Goal: Task Accomplishment & Management: Complete application form

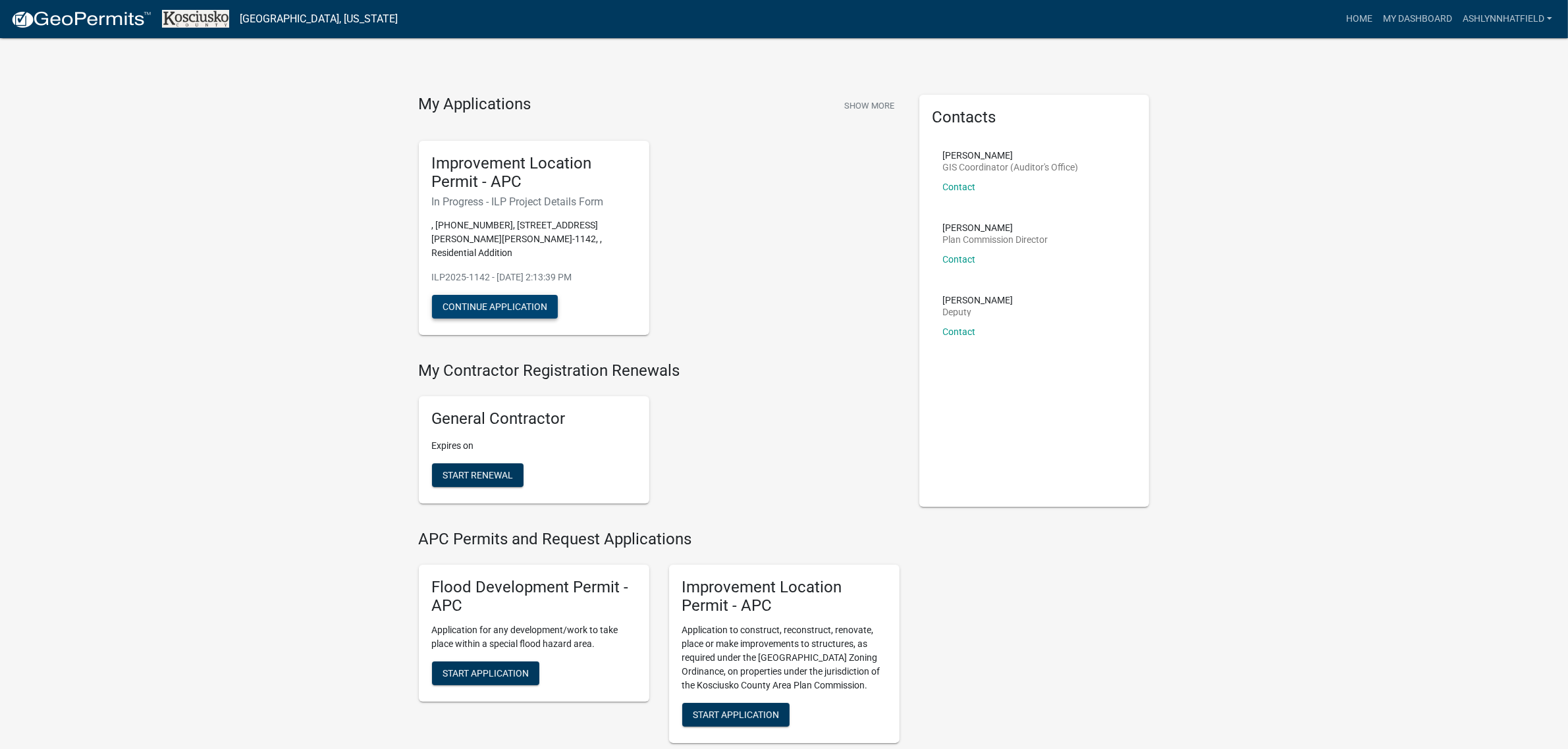
click at [535, 295] on button "Continue Application" at bounding box center [495, 307] width 126 height 24
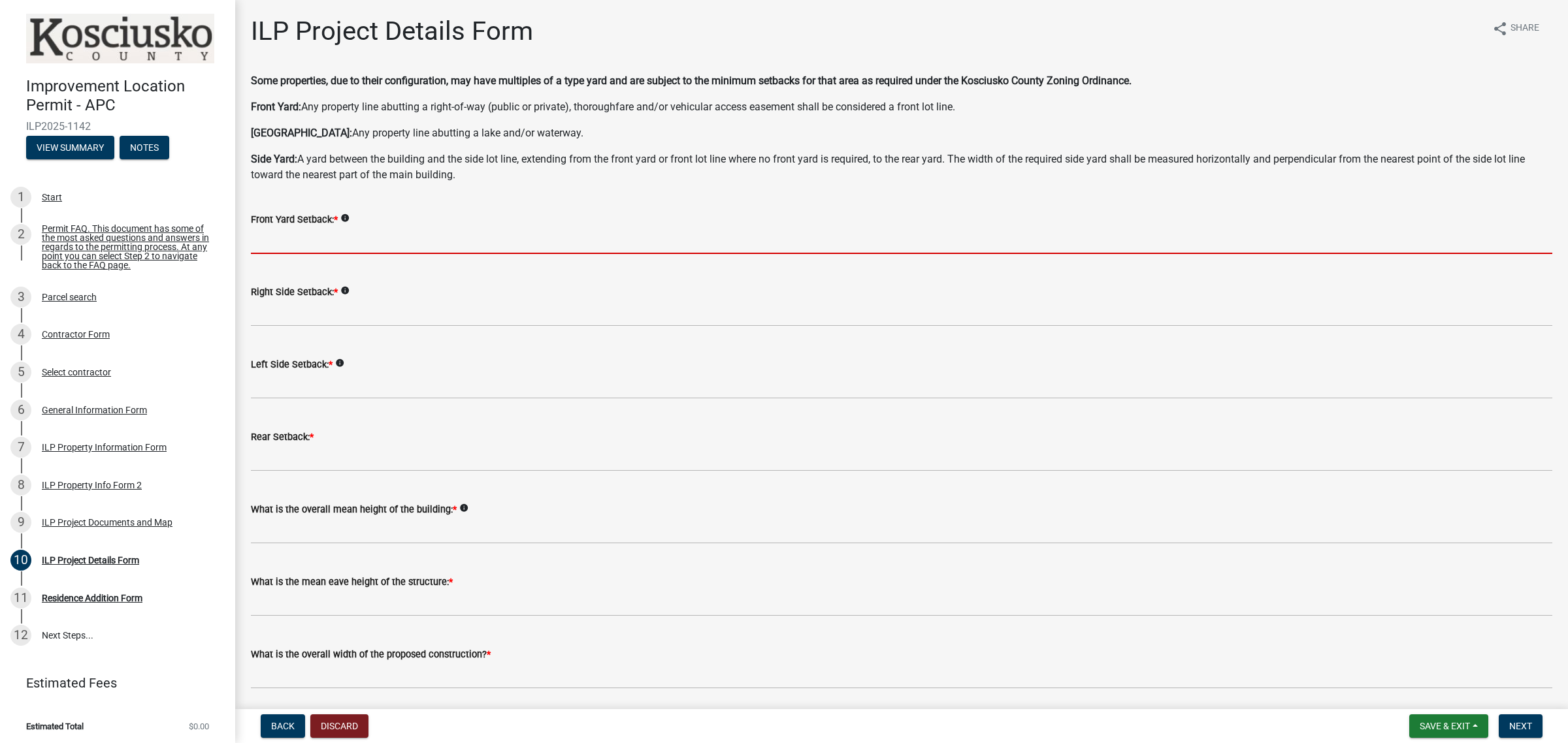
click at [324, 241] on input "text" at bounding box center [901, 241] width 1301 height 27
type input "25.0"
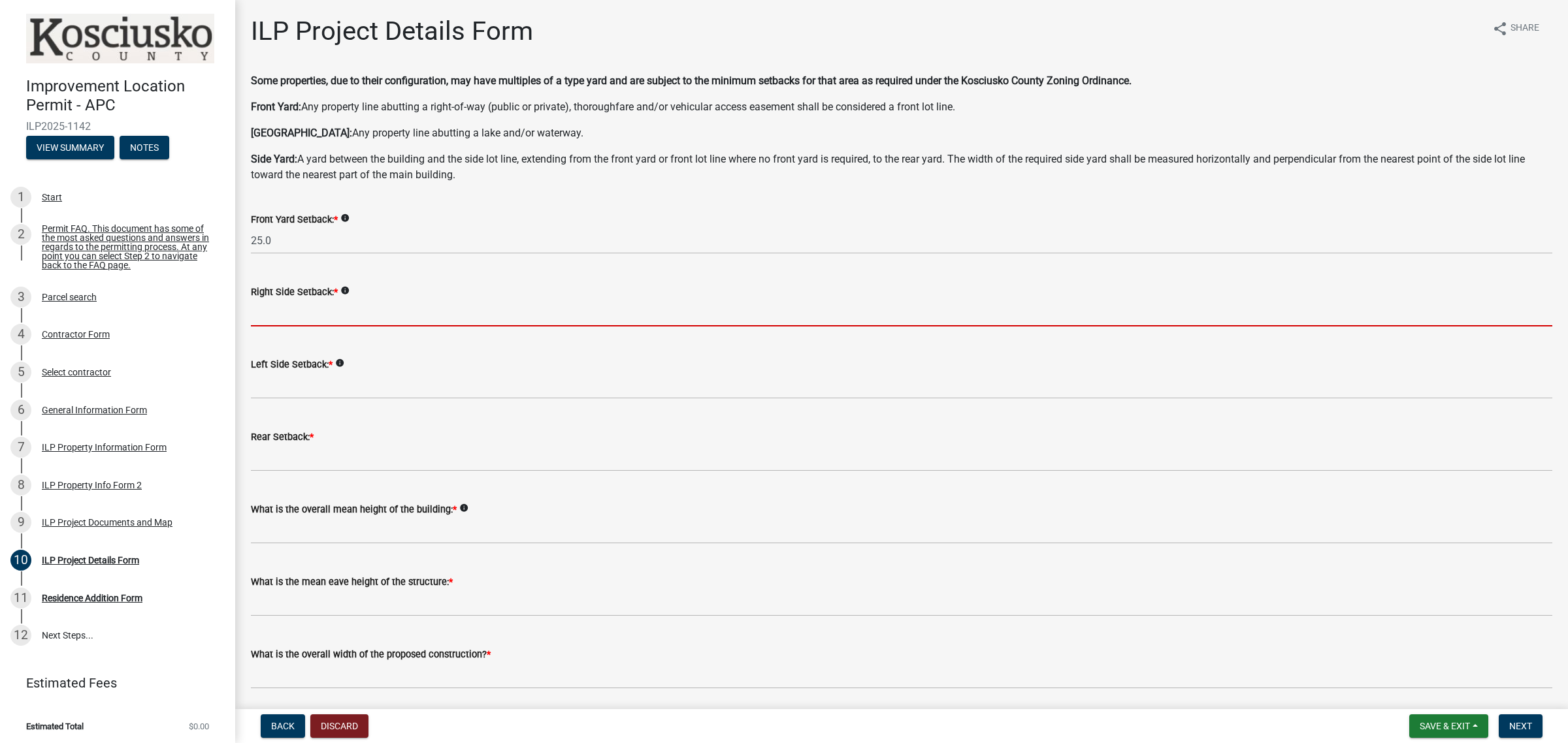
click at [356, 312] on input "text" at bounding box center [901, 313] width 1301 height 27
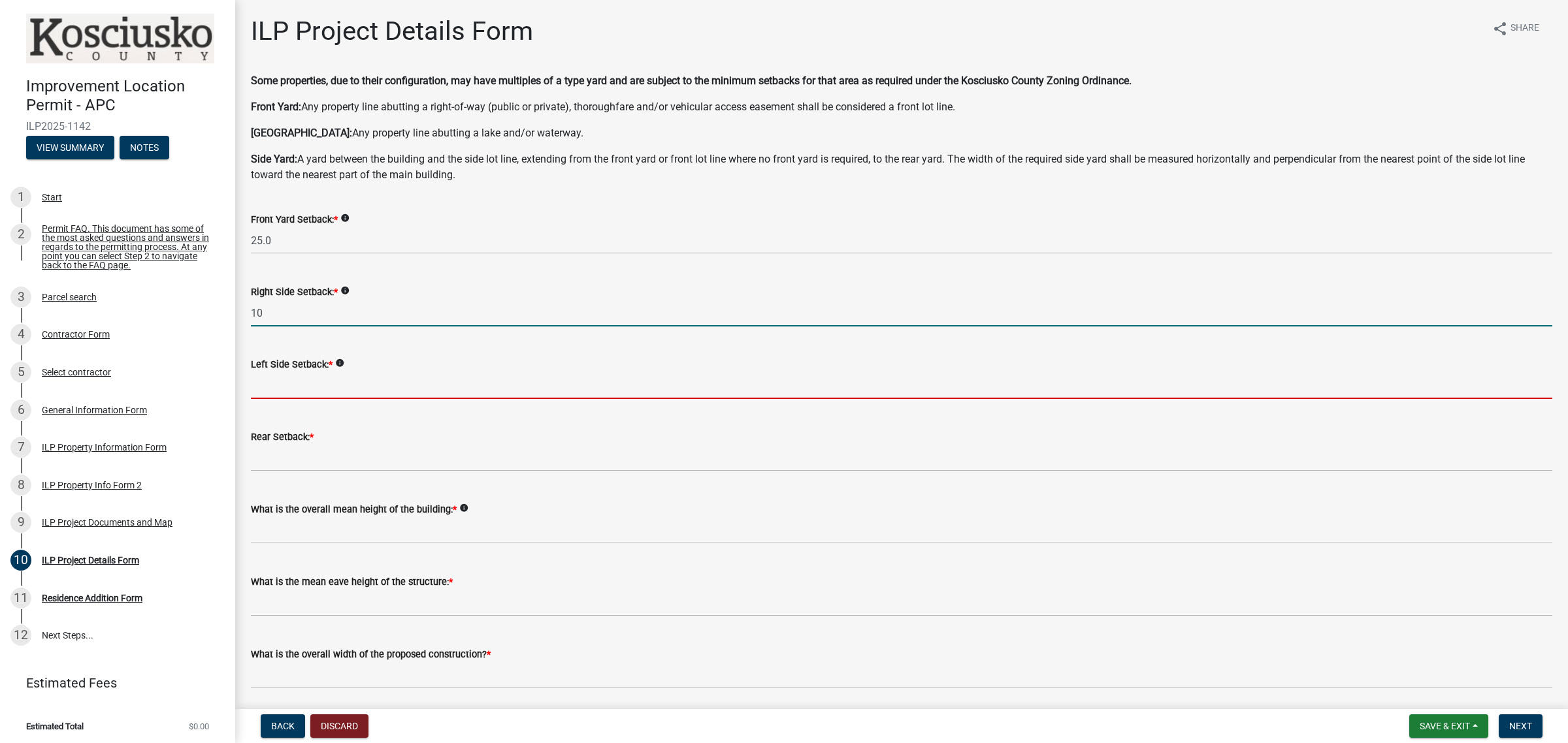
type input "10.0"
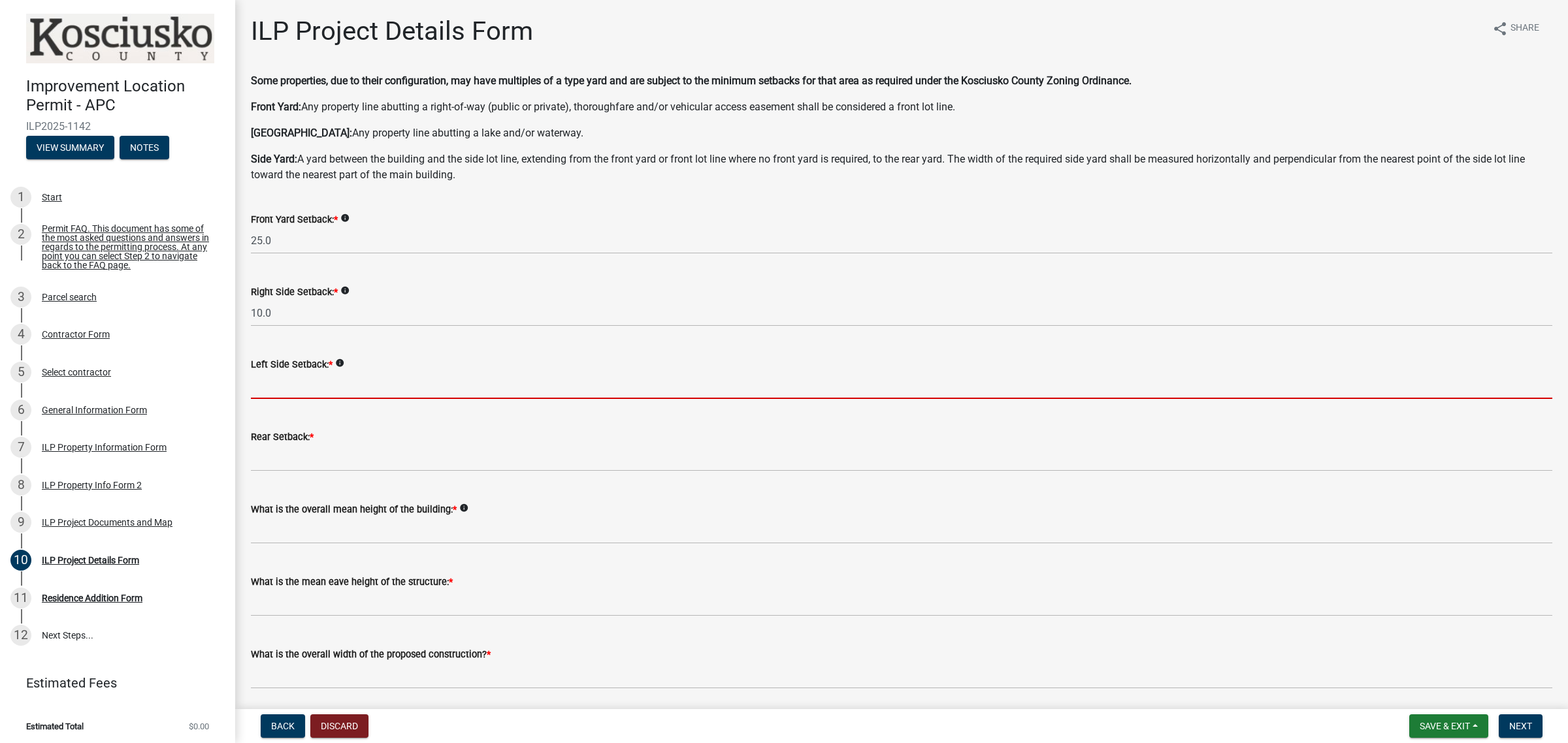
click at [286, 387] on input "text" at bounding box center [901, 385] width 1301 height 27
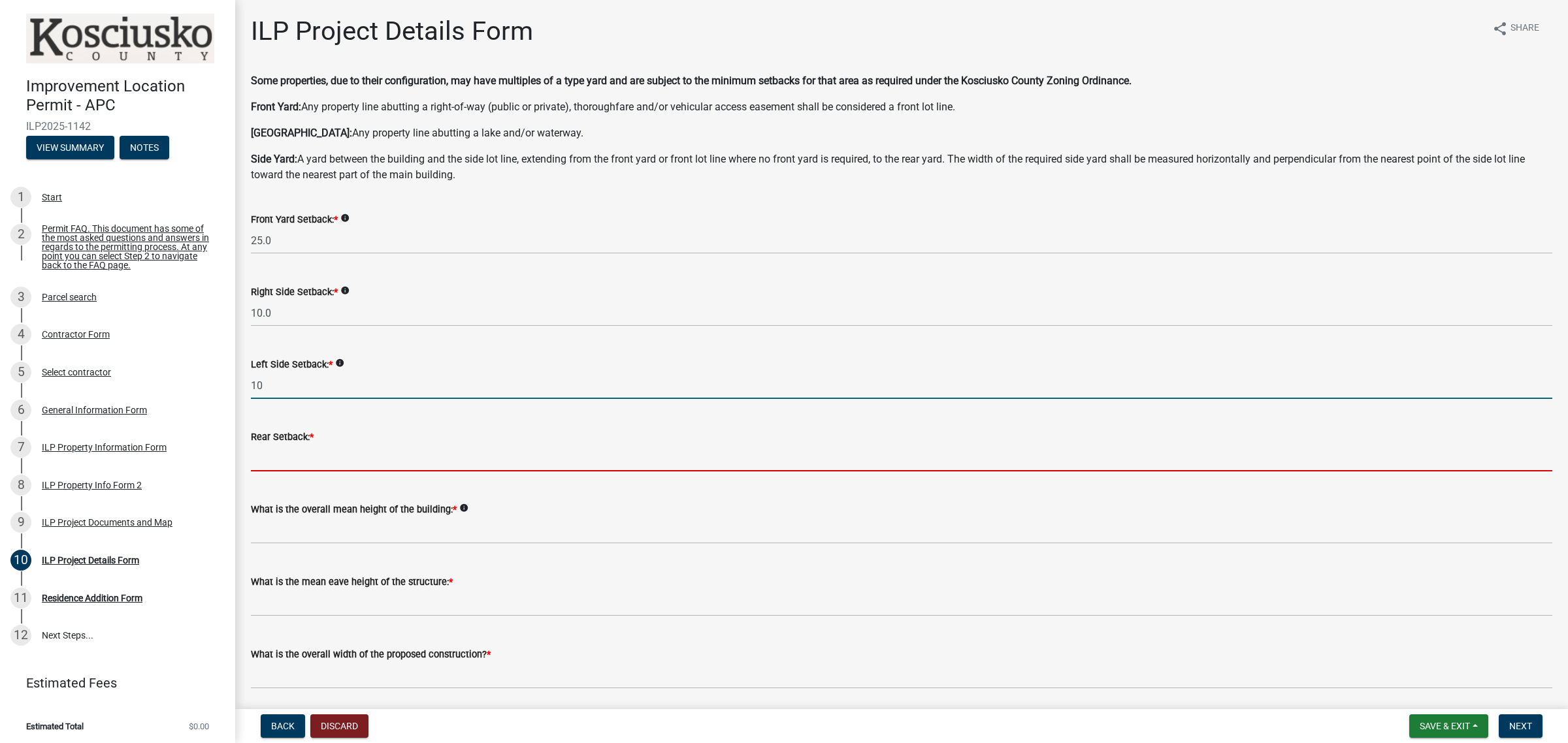
type input "10.0"
click at [297, 458] on input "text" at bounding box center [901, 458] width 1301 height 27
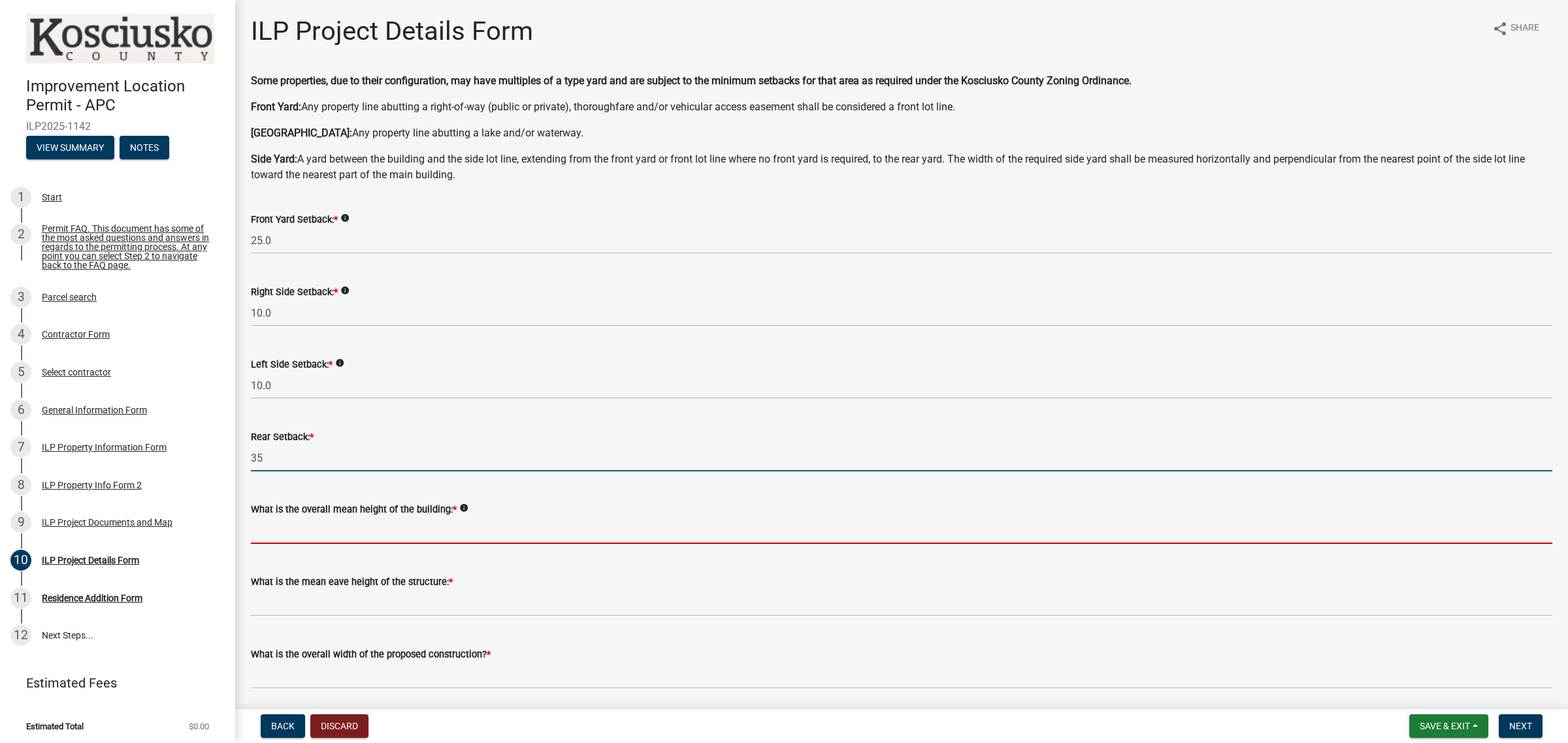
type input "35.0"
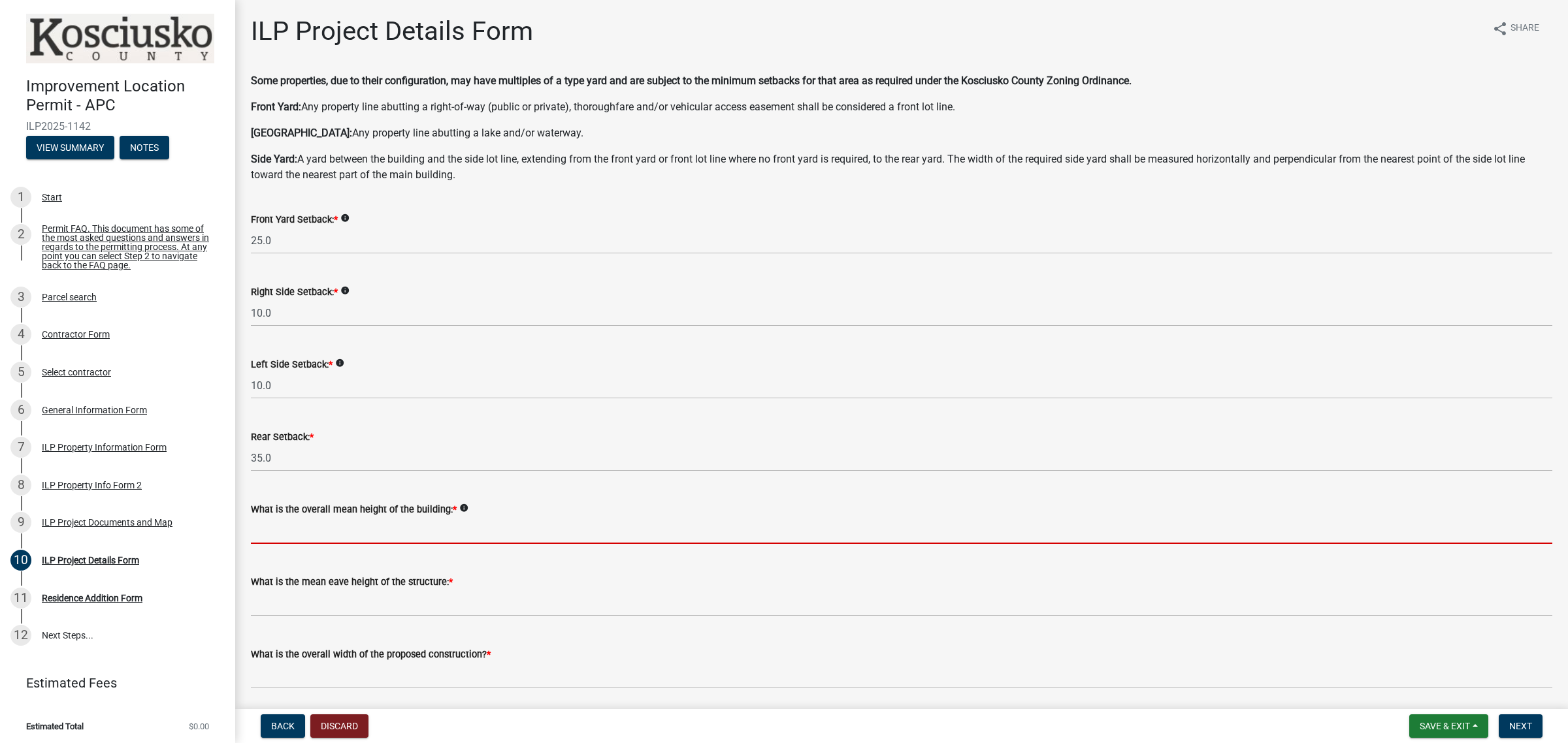
click at [488, 528] on input "text" at bounding box center [901, 531] width 1301 height 27
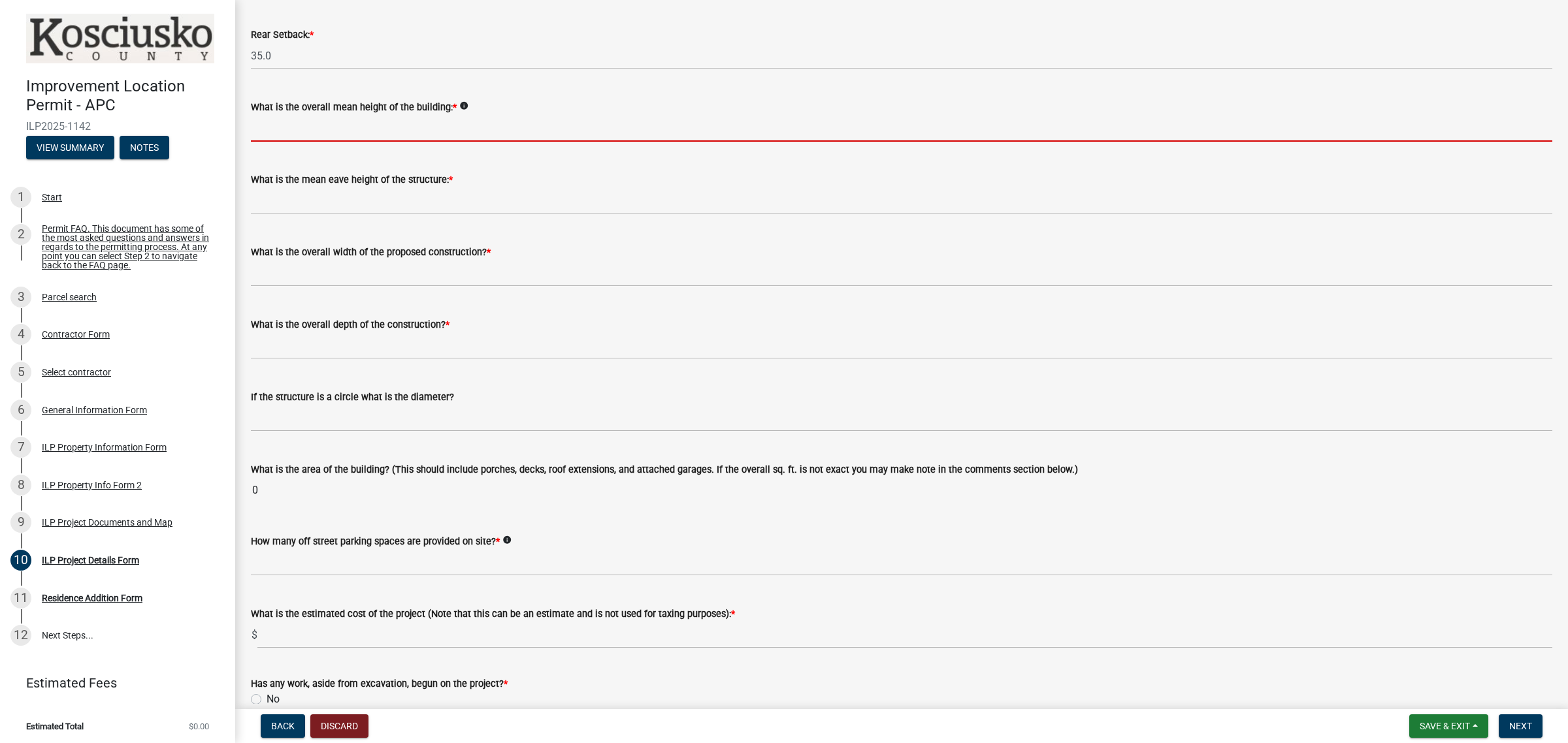
scroll to position [408, 0]
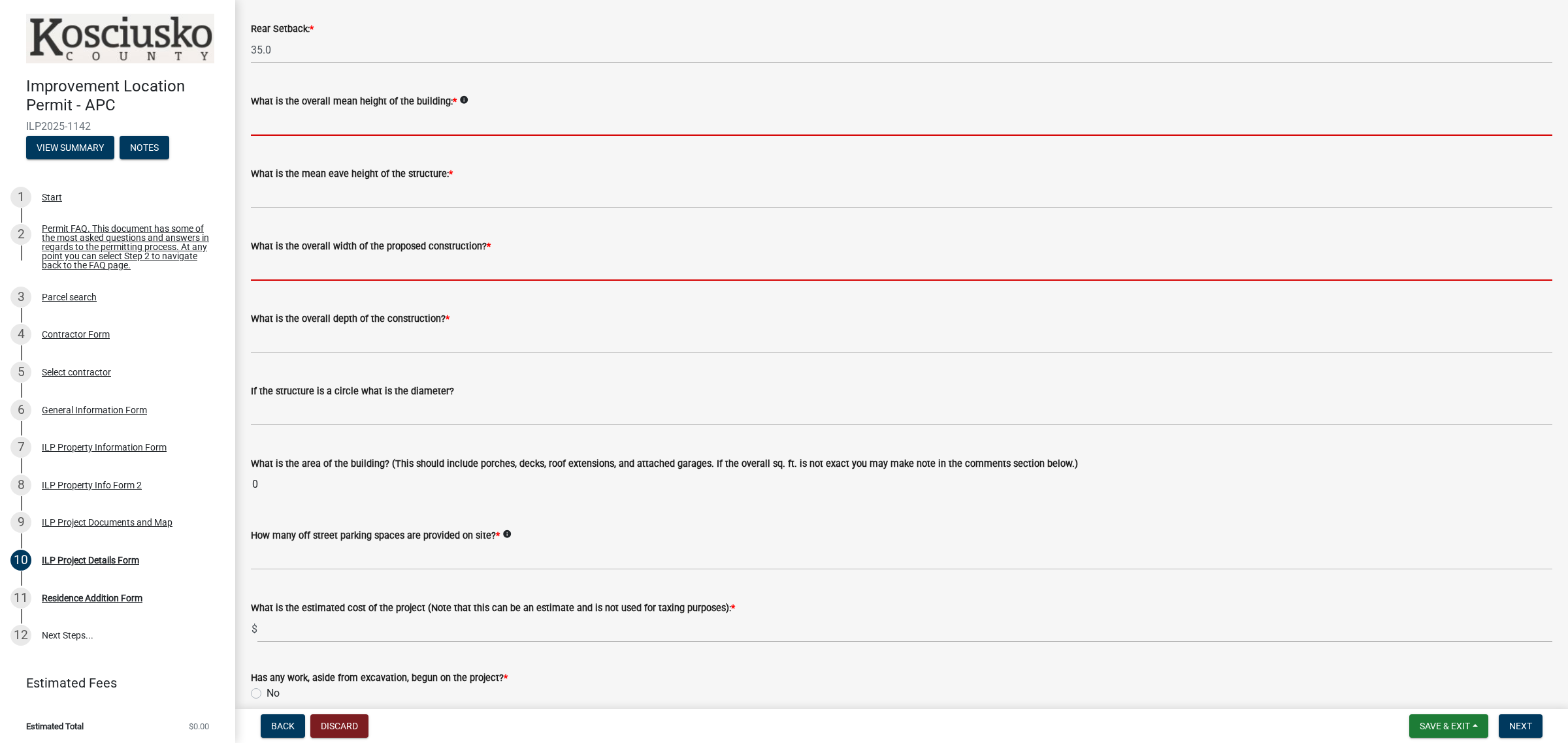
click at [419, 269] on form "What is the overall width of the proposed construction? *" at bounding box center [901, 260] width 1301 height 43
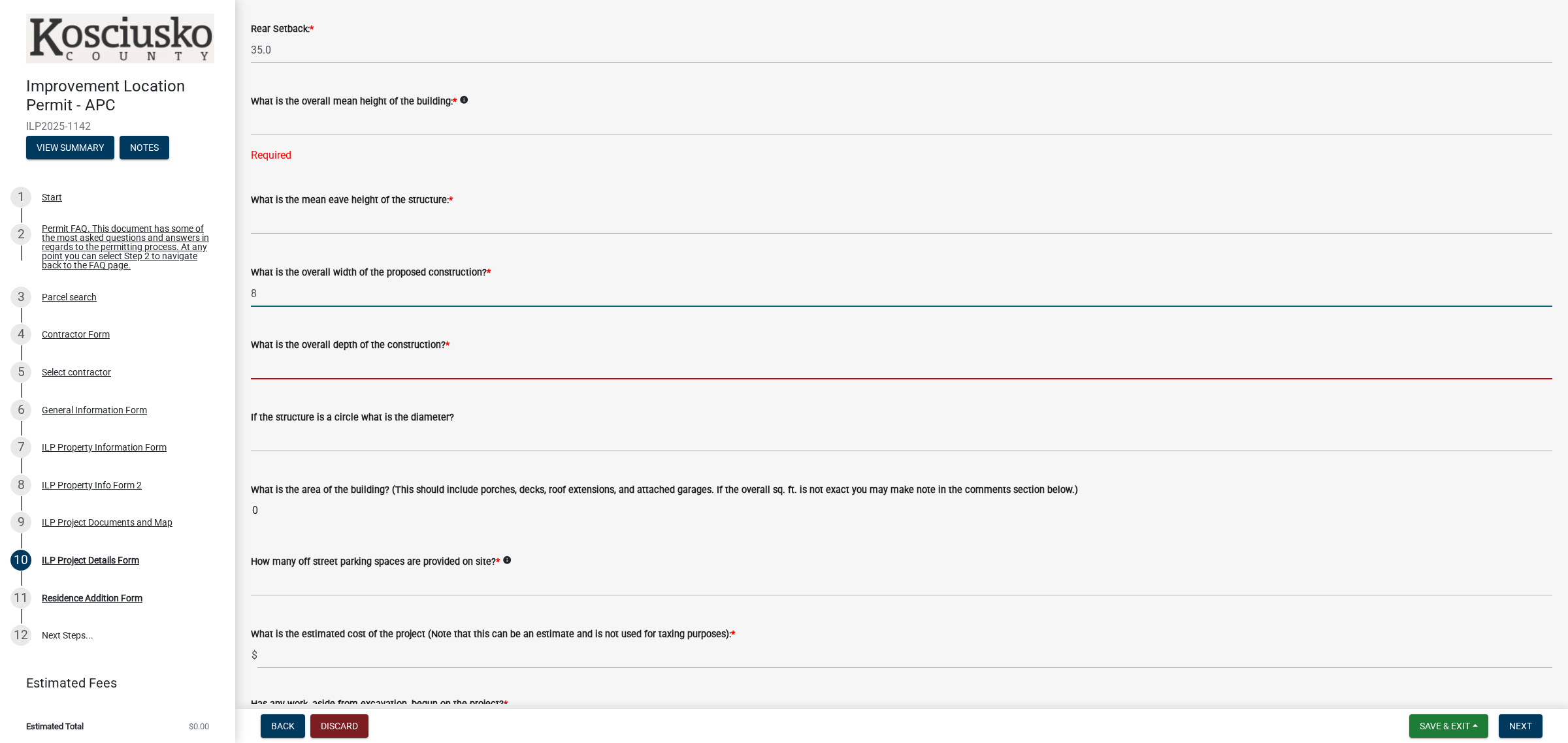
type input "8.00"
click at [394, 364] on input "text" at bounding box center [901, 366] width 1301 height 27
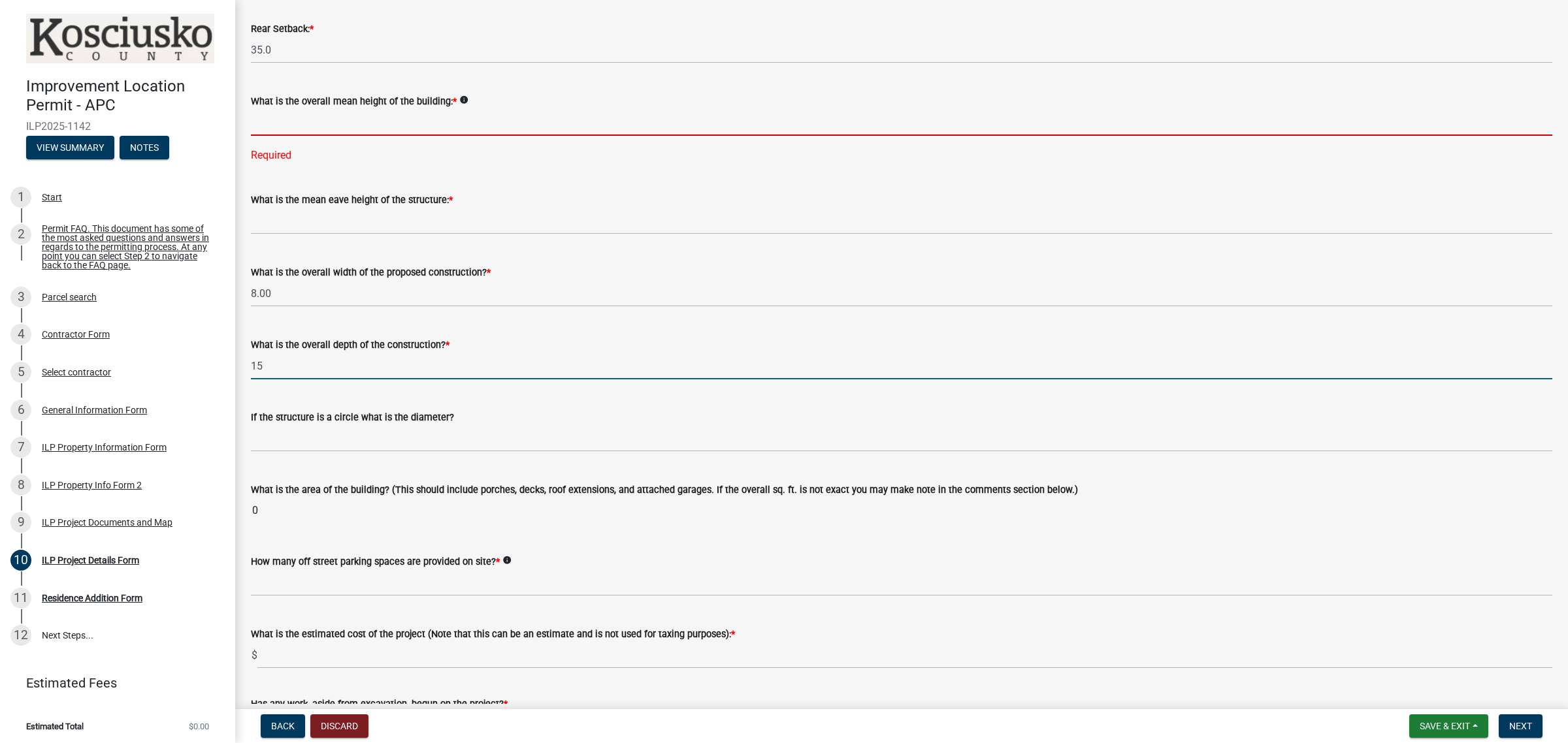
type input "15.00"
click at [334, 123] on input "text" at bounding box center [901, 122] width 1301 height 27
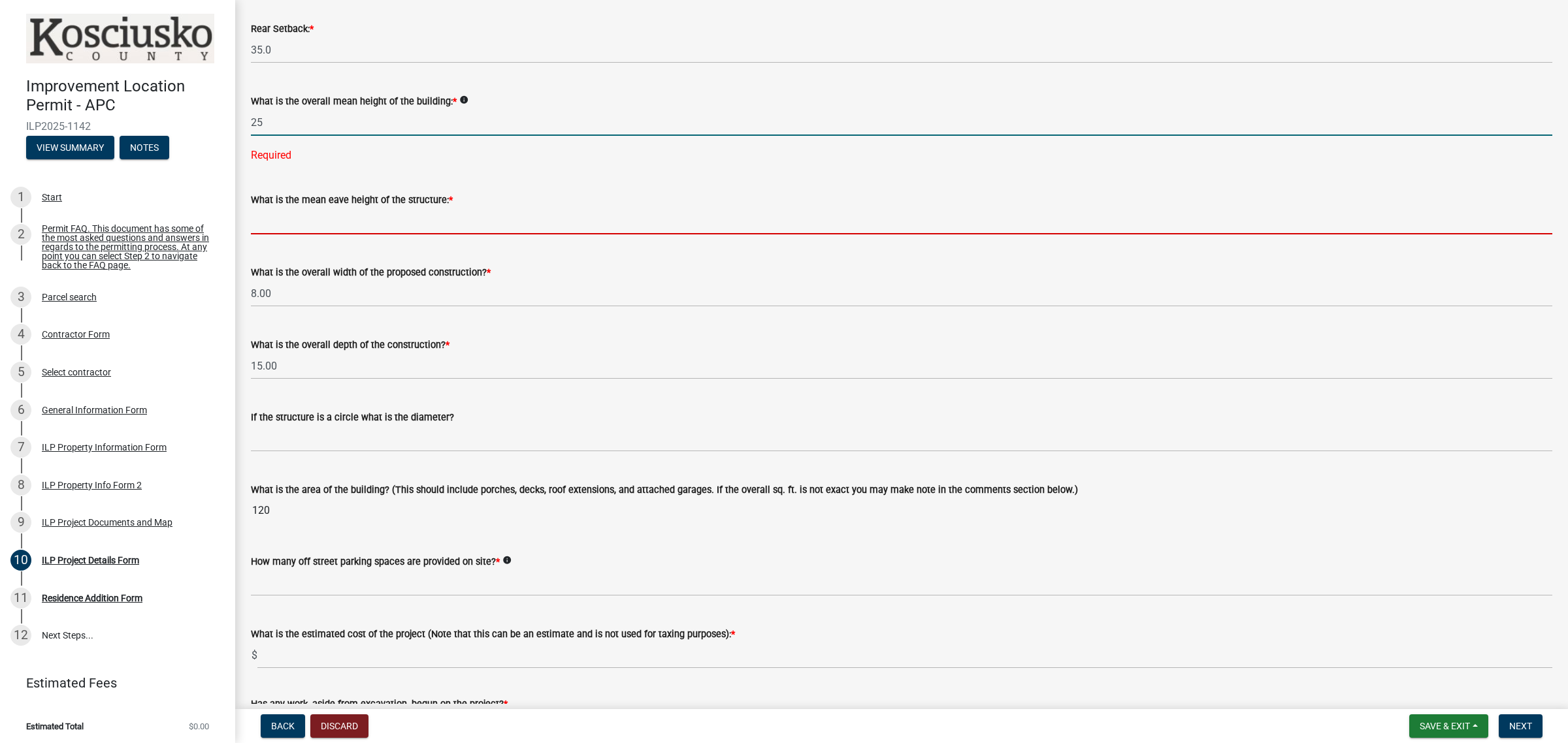
type input "25.0"
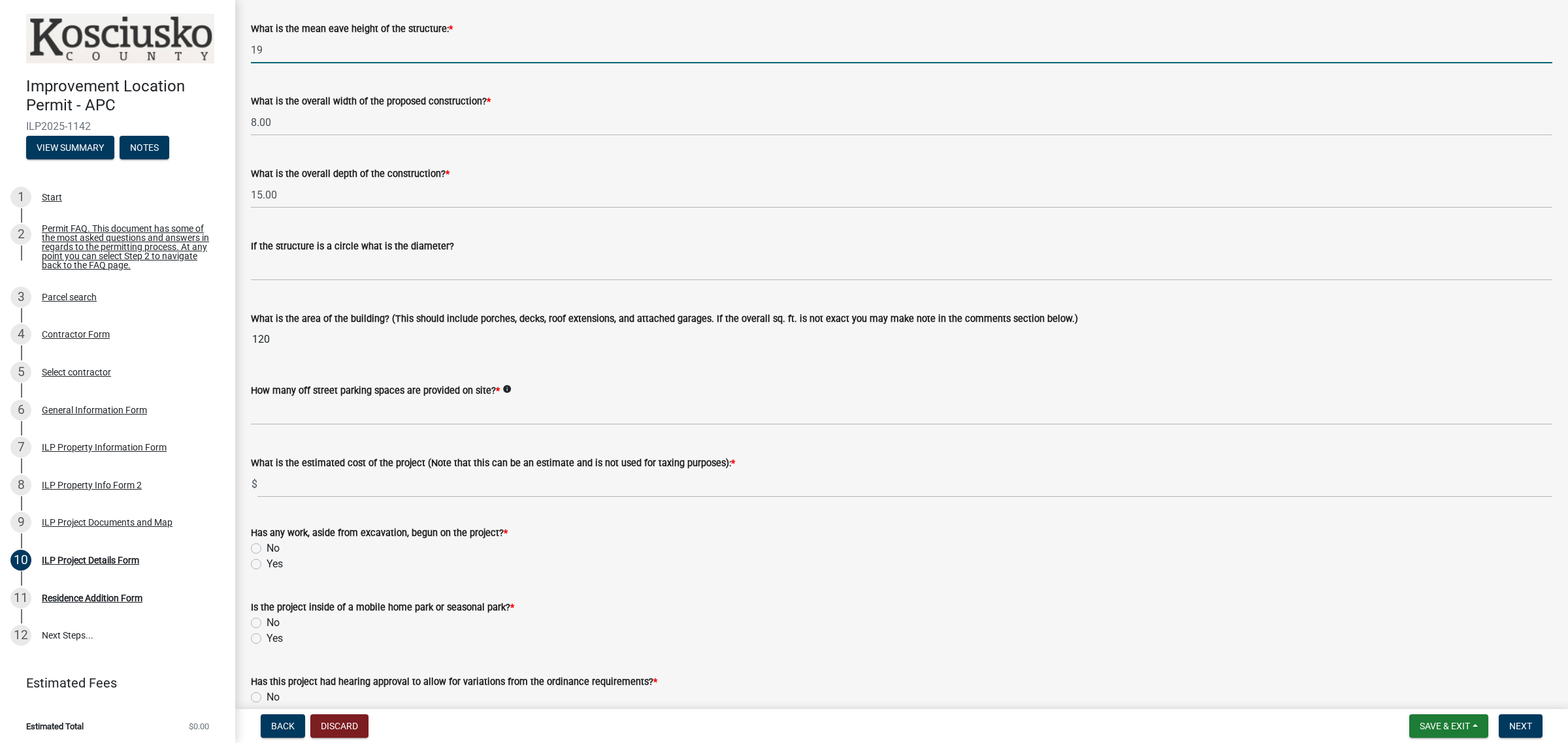
scroll to position [571, 0]
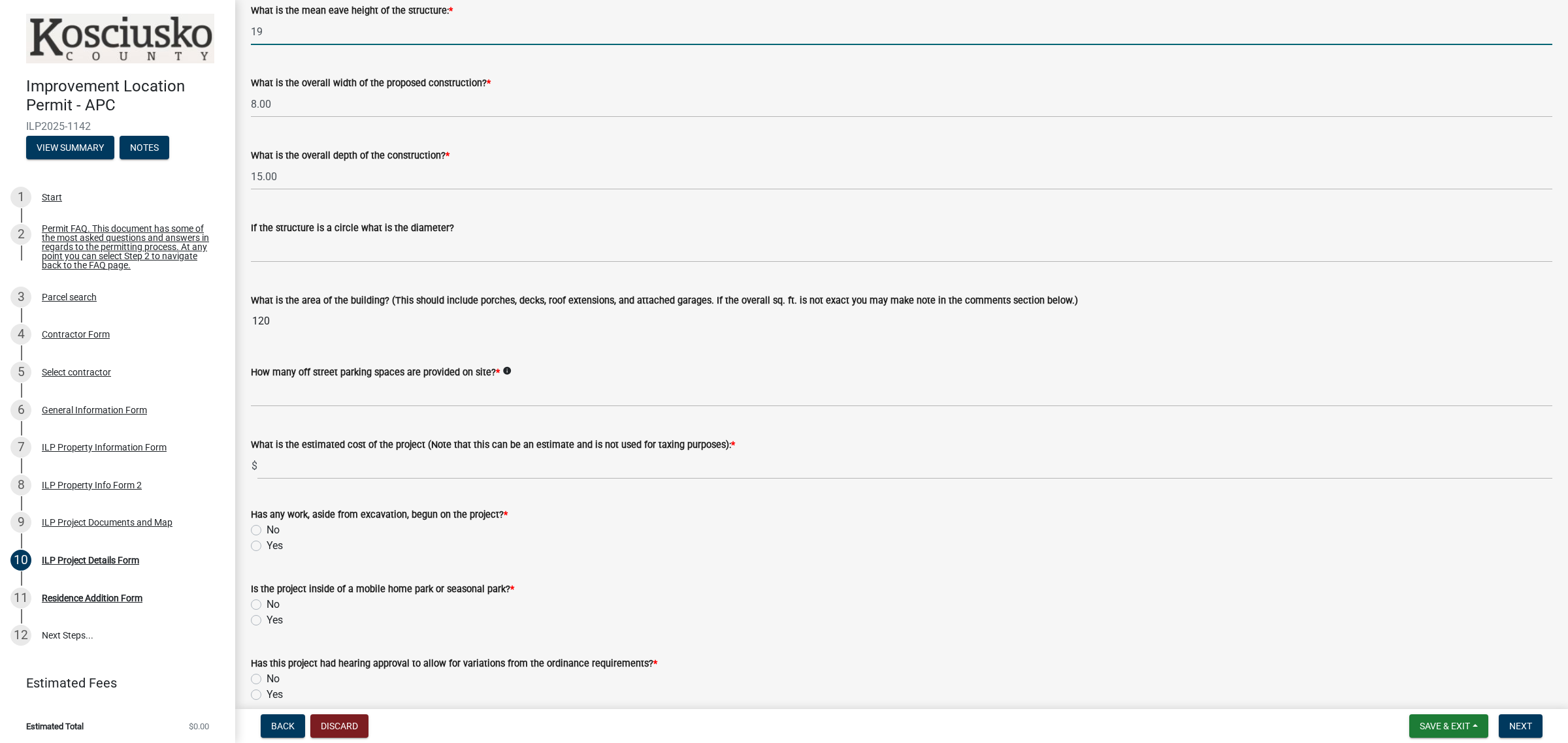
type input "19.0"
click at [312, 324] on input "120" at bounding box center [901, 322] width 1301 height 26
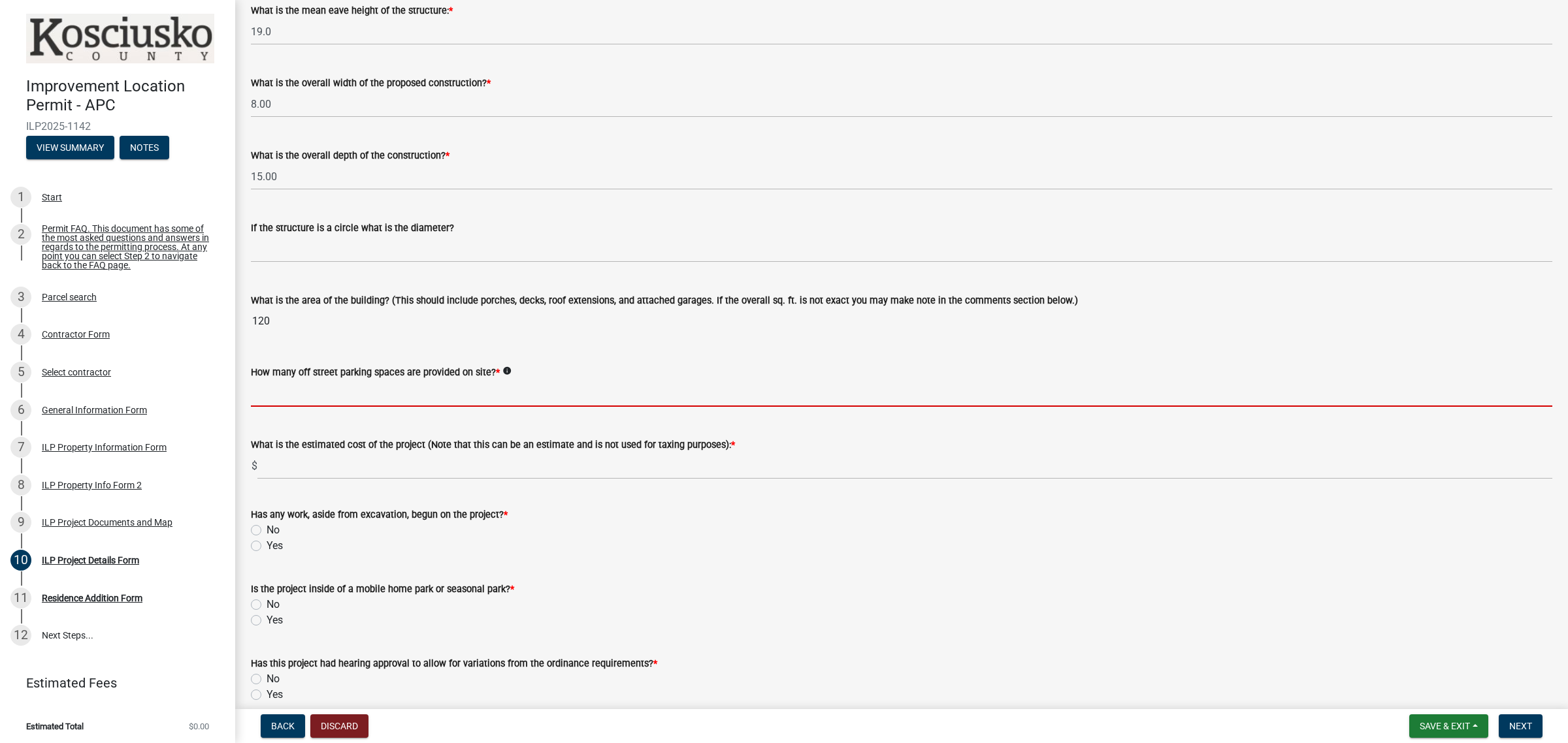
click at [297, 400] on input "text" at bounding box center [901, 393] width 1301 height 27
type input "6"
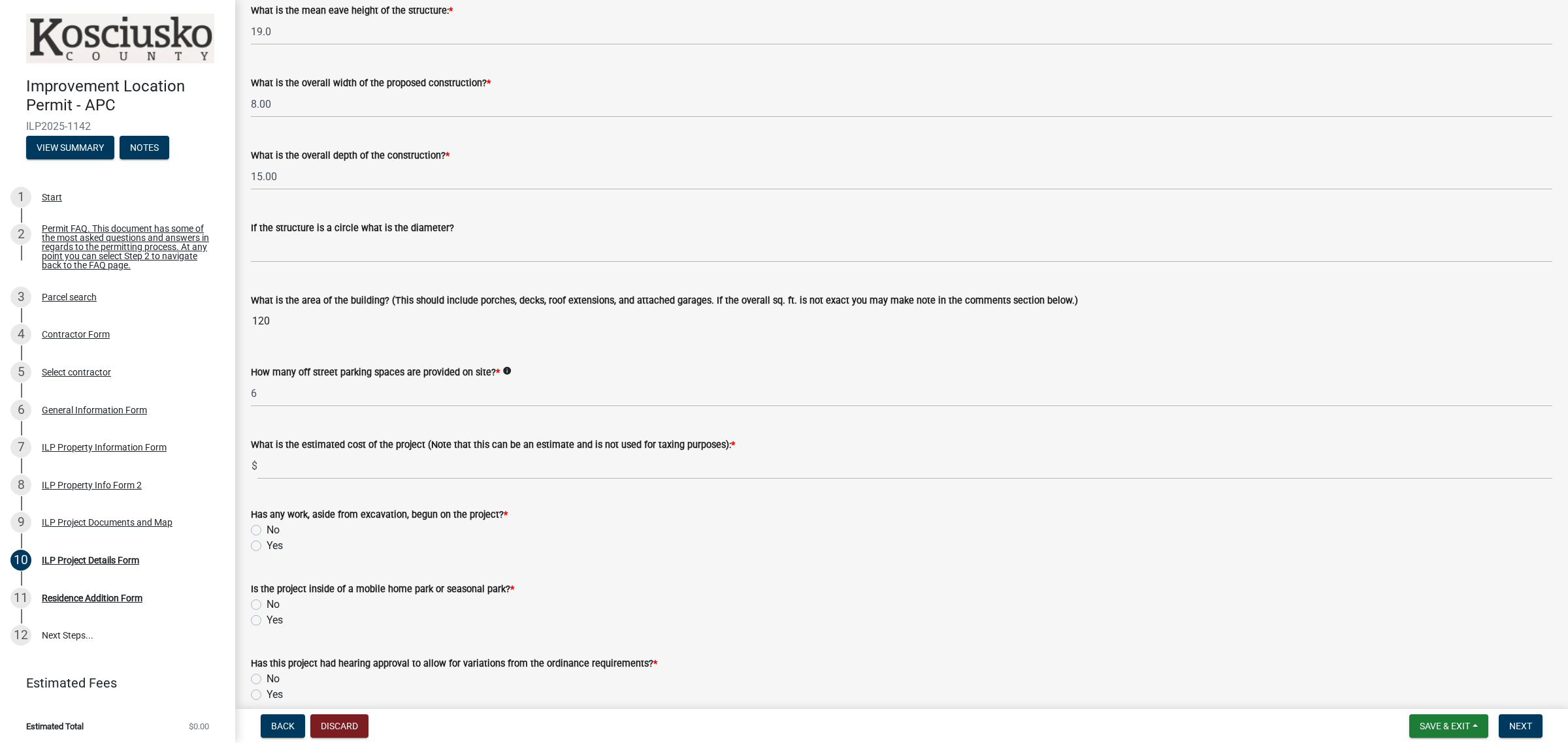
click at [328, 321] on input "120" at bounding box center [901, 322] width 1301 height 26
drag, startPoint x: 301, startPoint y: 322, endPoint x: 233, endPoint y: 315, distance: 68.4
click at [233, 316] on div "Improvement Location Permit - APC ILP2025-1142 View Summary Notes 1 Start 2 Per…" at bounding box center [784, 372] width 1568 height 743
click at [265, 320] on input "120" at bounding box center [901, 322] width 1301 height 26
click at [258, 321] on input "120" at bounding box center [901, 322] width 1301 height 26
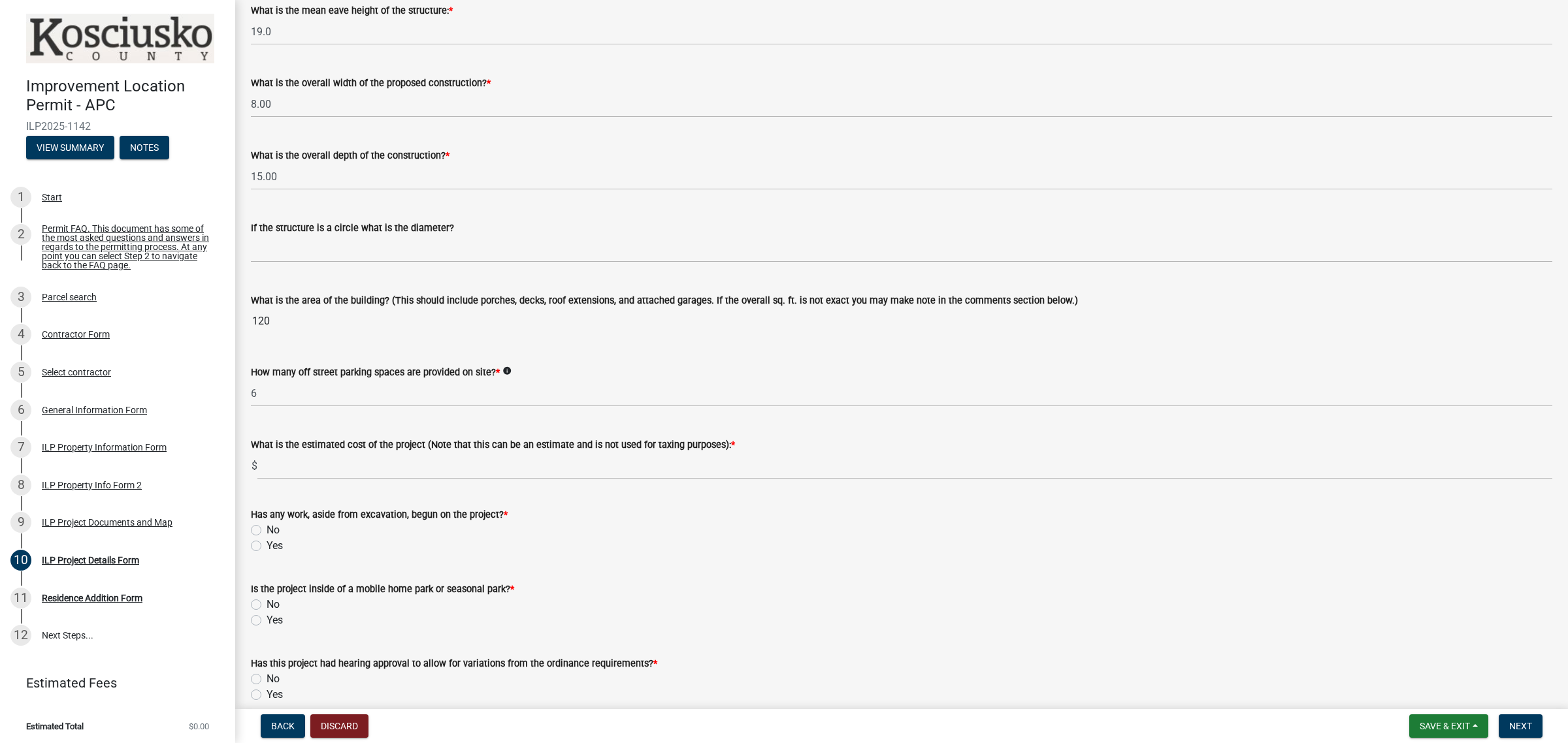
click at [253, 322] on input "120" at bounding box center [901, 322] width 1301 height 26
click at [327, 224] on label "If the structure is a circle what is the diameter?" at bounding box center [352, 229] width 203 height 9
click at [309, 317] on input "120" at bounding box center [901, 322] width 1301 height 26
click at [266, 525] on label "No" at bounding box center [273, 531] width 13 height 16
click at [266, 525] on input "No" at bounding box center [270, 527] width 9 height 9
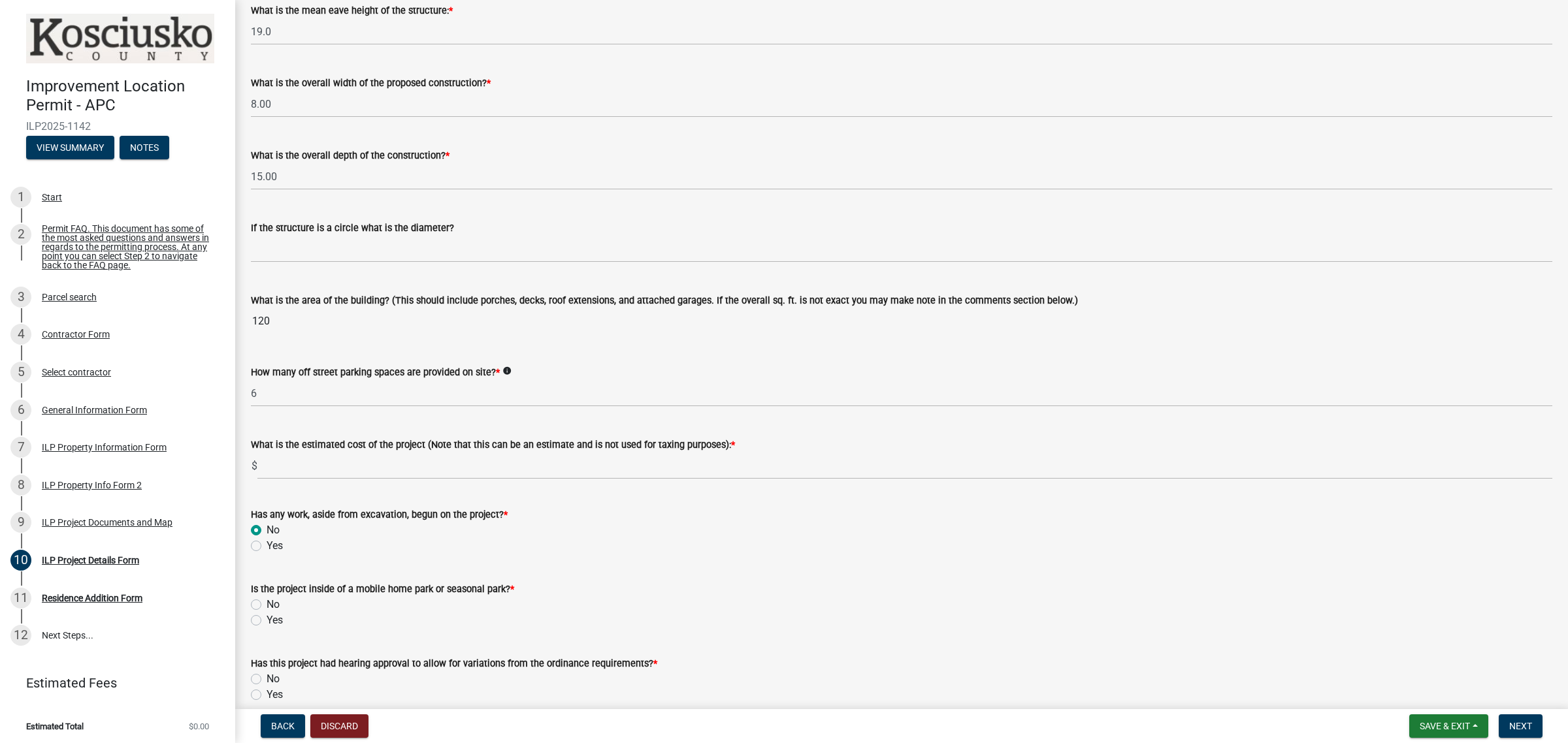
radio input "true"
click at [266, 604] on label "No" at bounding box center [273, 605] width 13 height 16
click at [266, 604] on input "No" at bounding box center [270, 601] width 9 height 9
radio input "true"
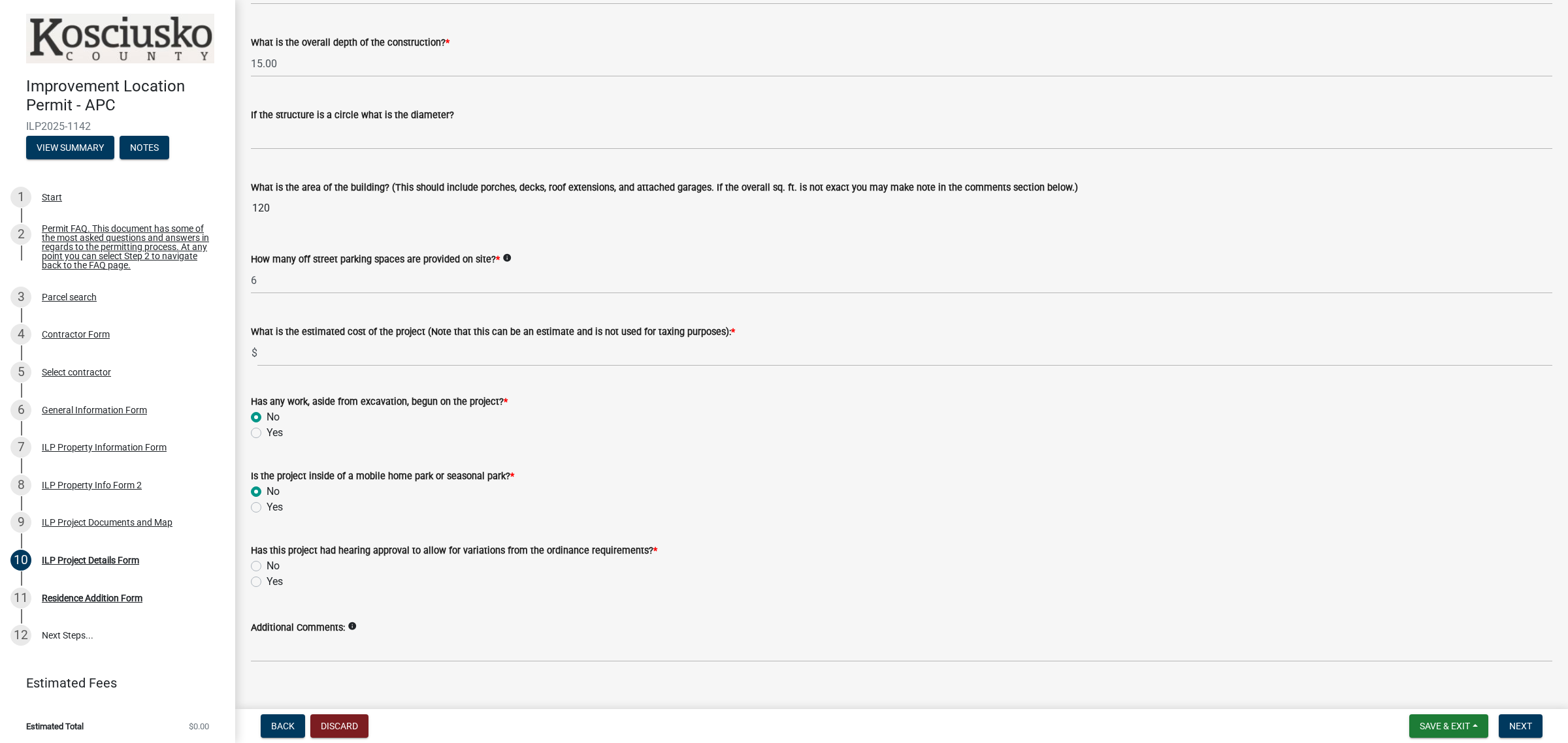
scroll to position [703, 0]
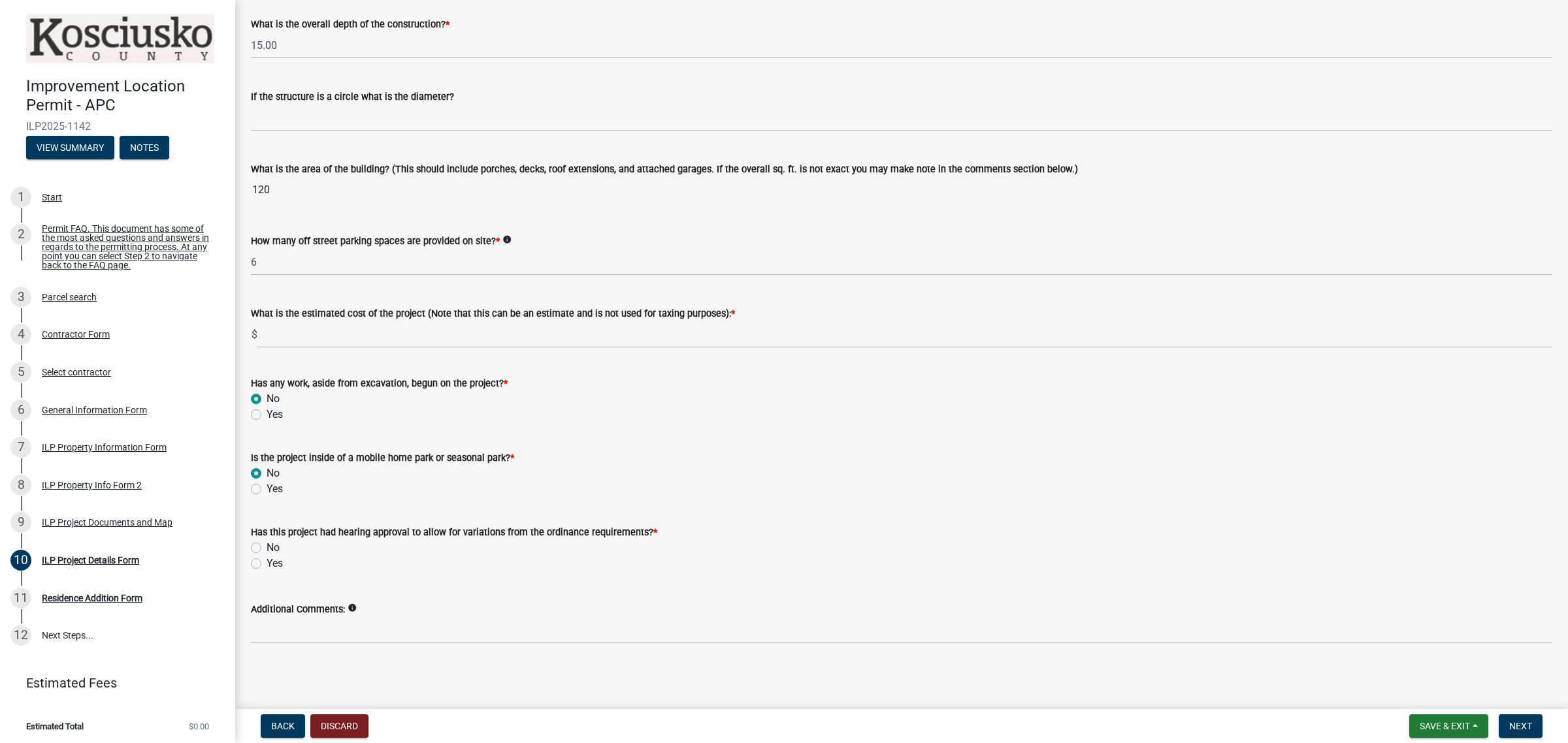
click at [266, 548] on label "No" at bounding box center [273, 548] width 13 height 16
click at [266, 548] on input "No" at bounding box center [270, 544] width 9 height 9
radio input "true"
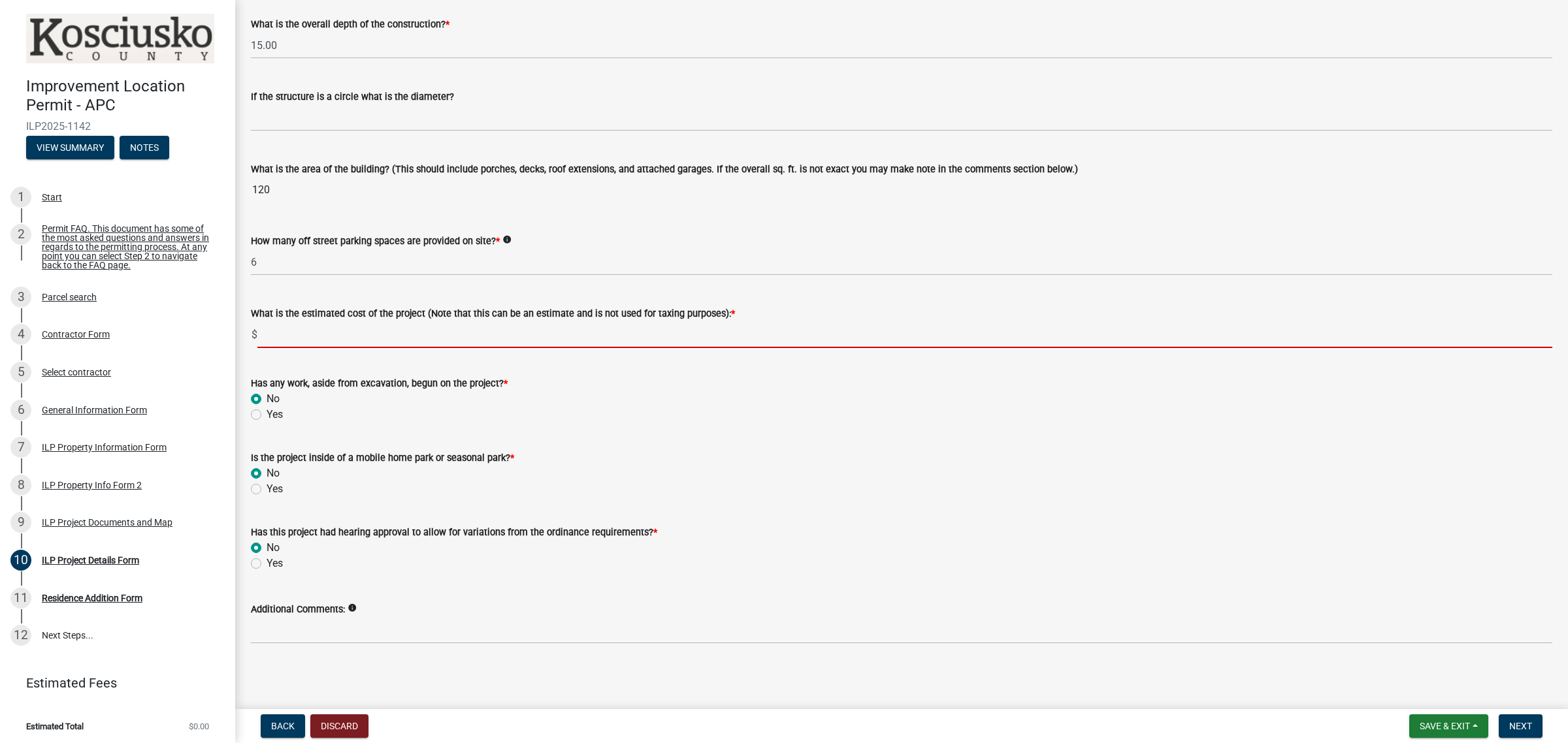
click at [337, 346] on input "text" at bounding box center [904, 335] width 1295 height 27
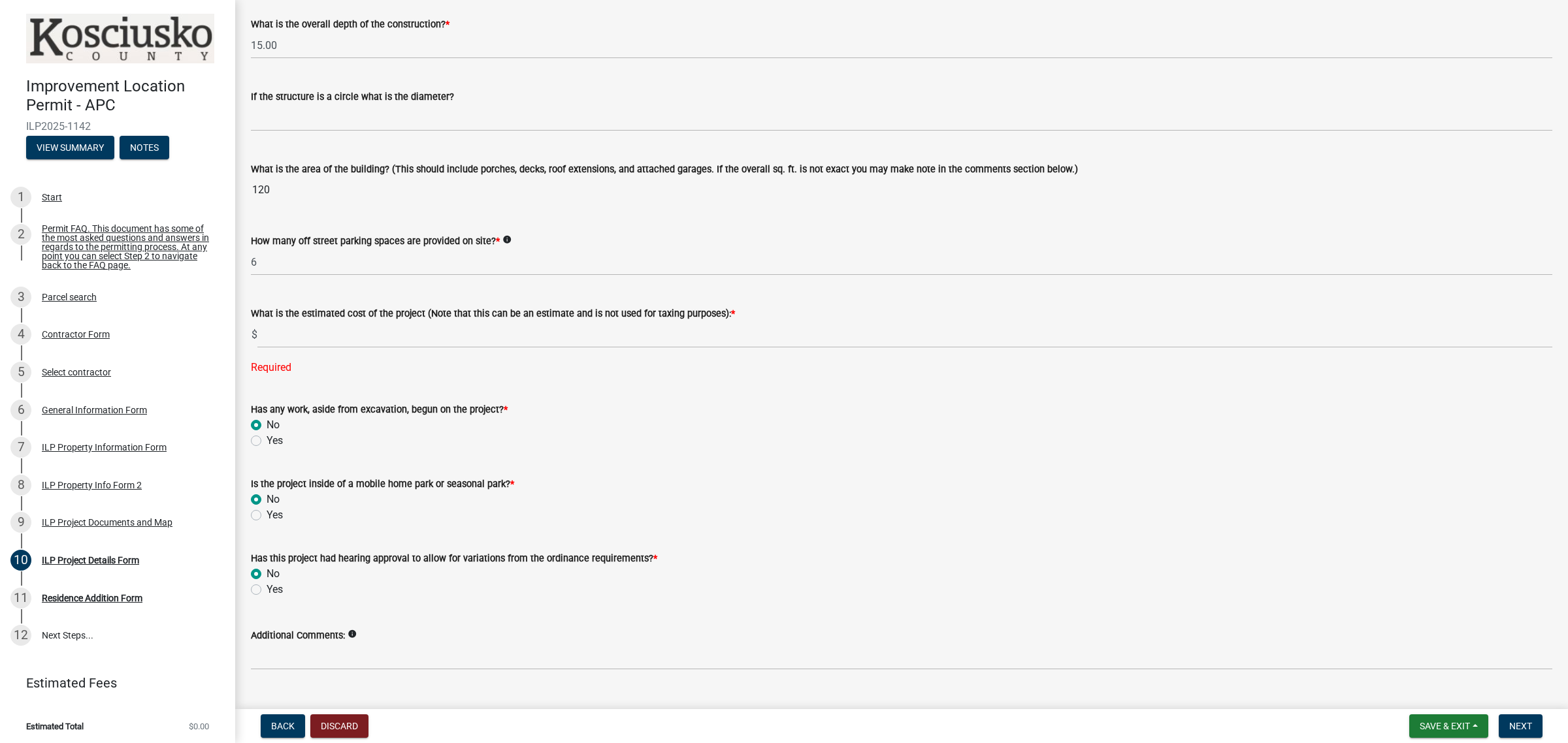
click at [1447, 458] on wm-data-entity-input "Has any work, aside from excavation, begun on the project? * No Yes" at bounding box center [901, 423] width 1301 height 74
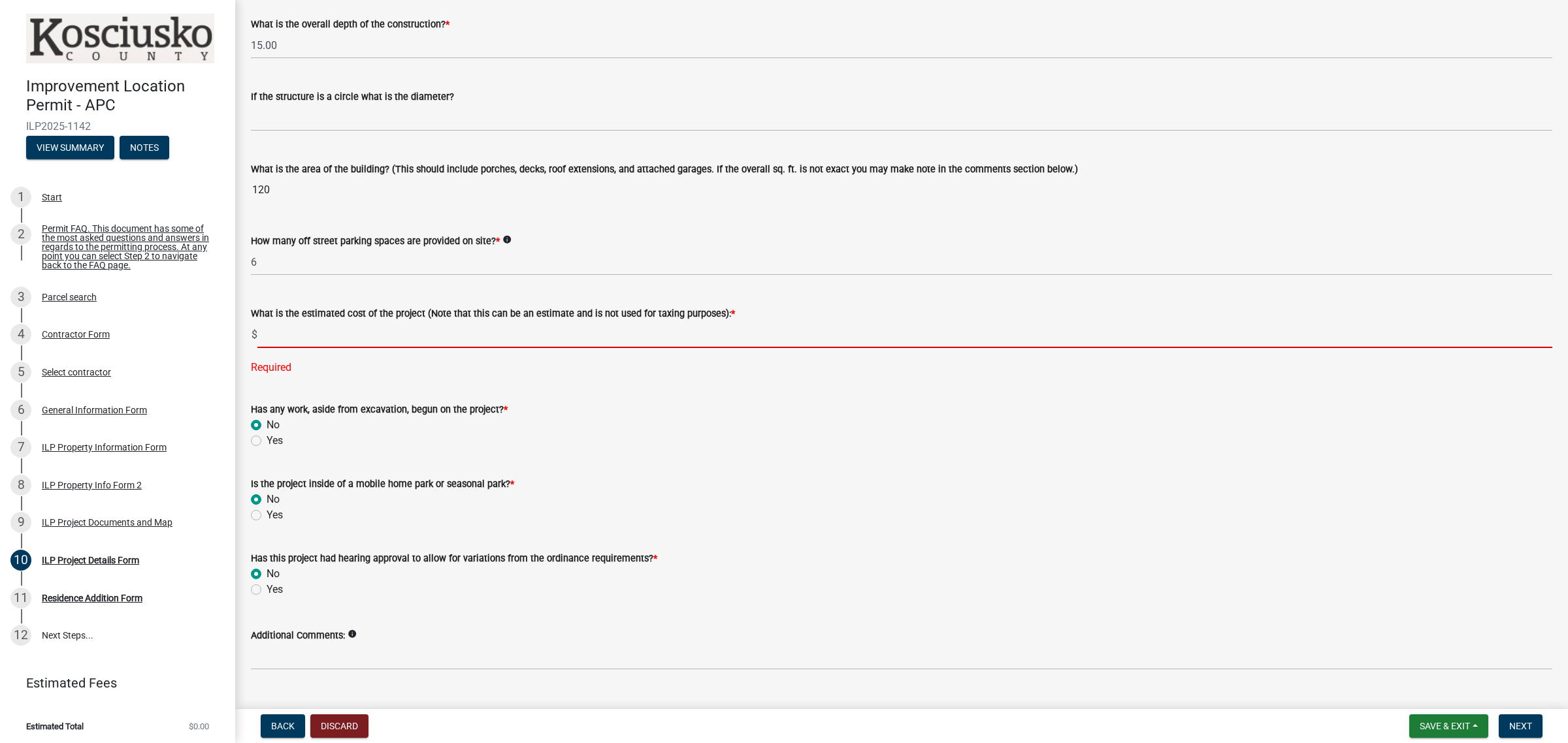
click at [301, 335] on input "text" at bounding box center [904, 335] width 1295 height 27
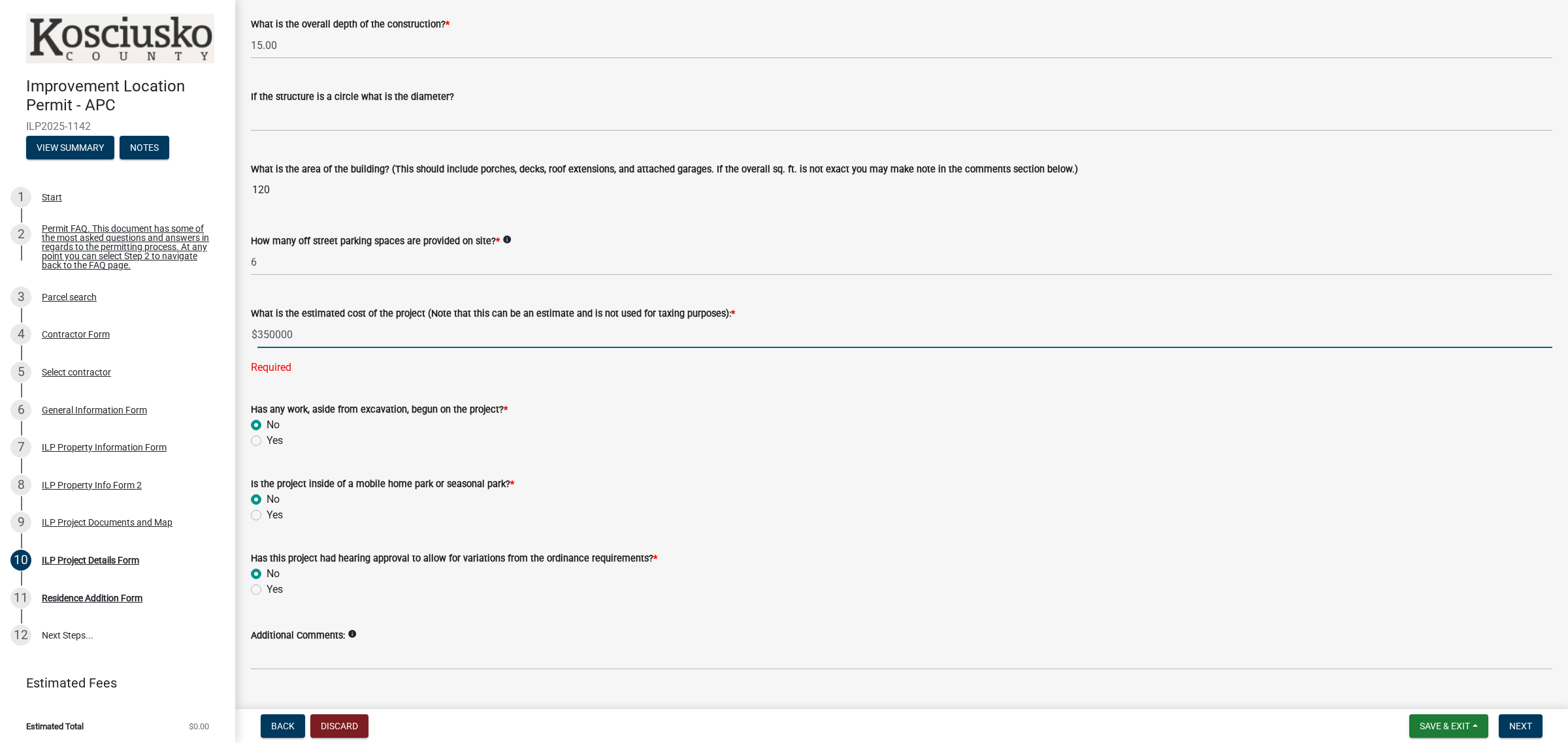
type input "350000"
click at [258, 178] on input "120" at bounding box center [901, 190] width 1301 height 26
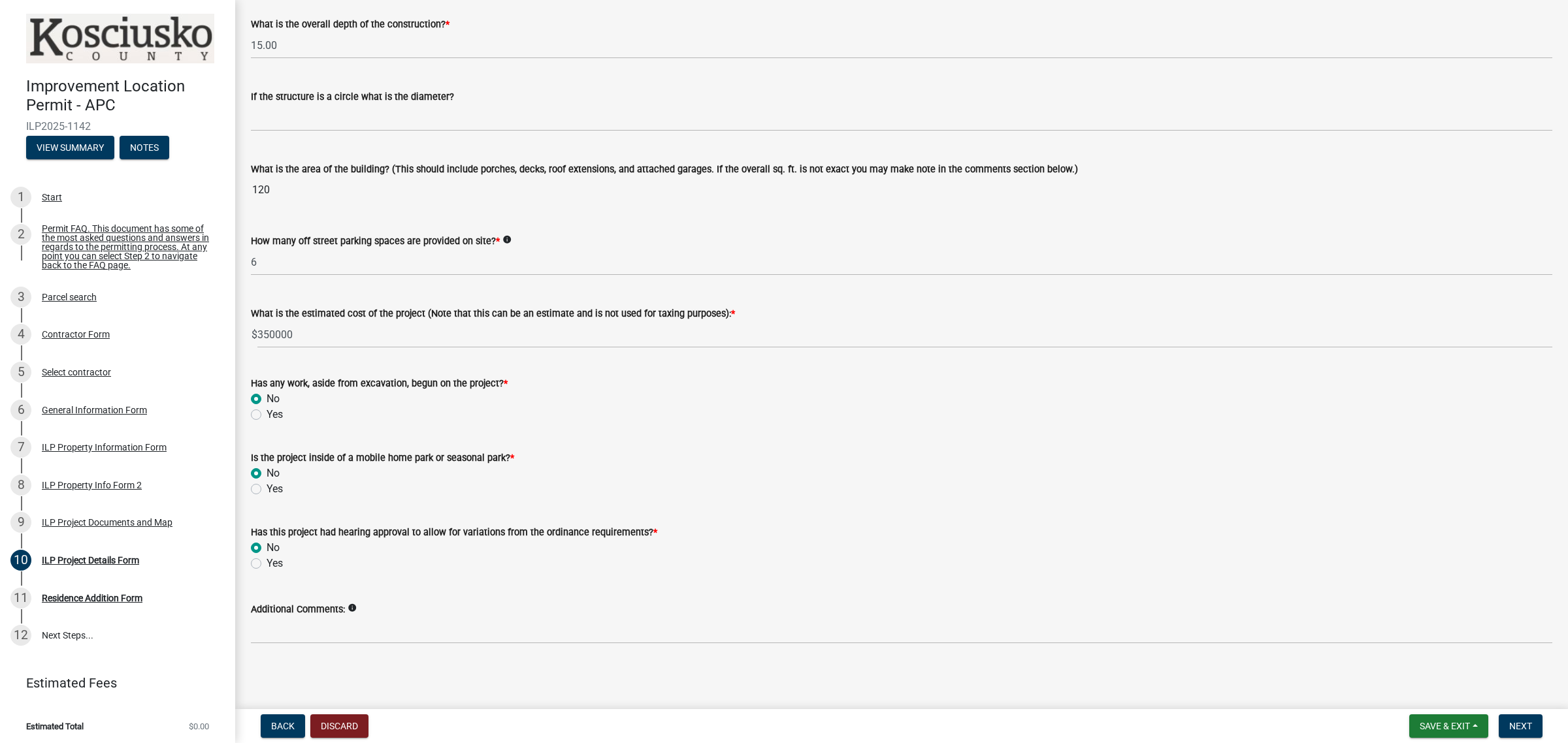
click at [255, 190] on input "120" at bounding box center [901, 190] width 1301 height 26
click at [260, 190] on input "120" at bounding box center [901, 190] width 1301 height 26
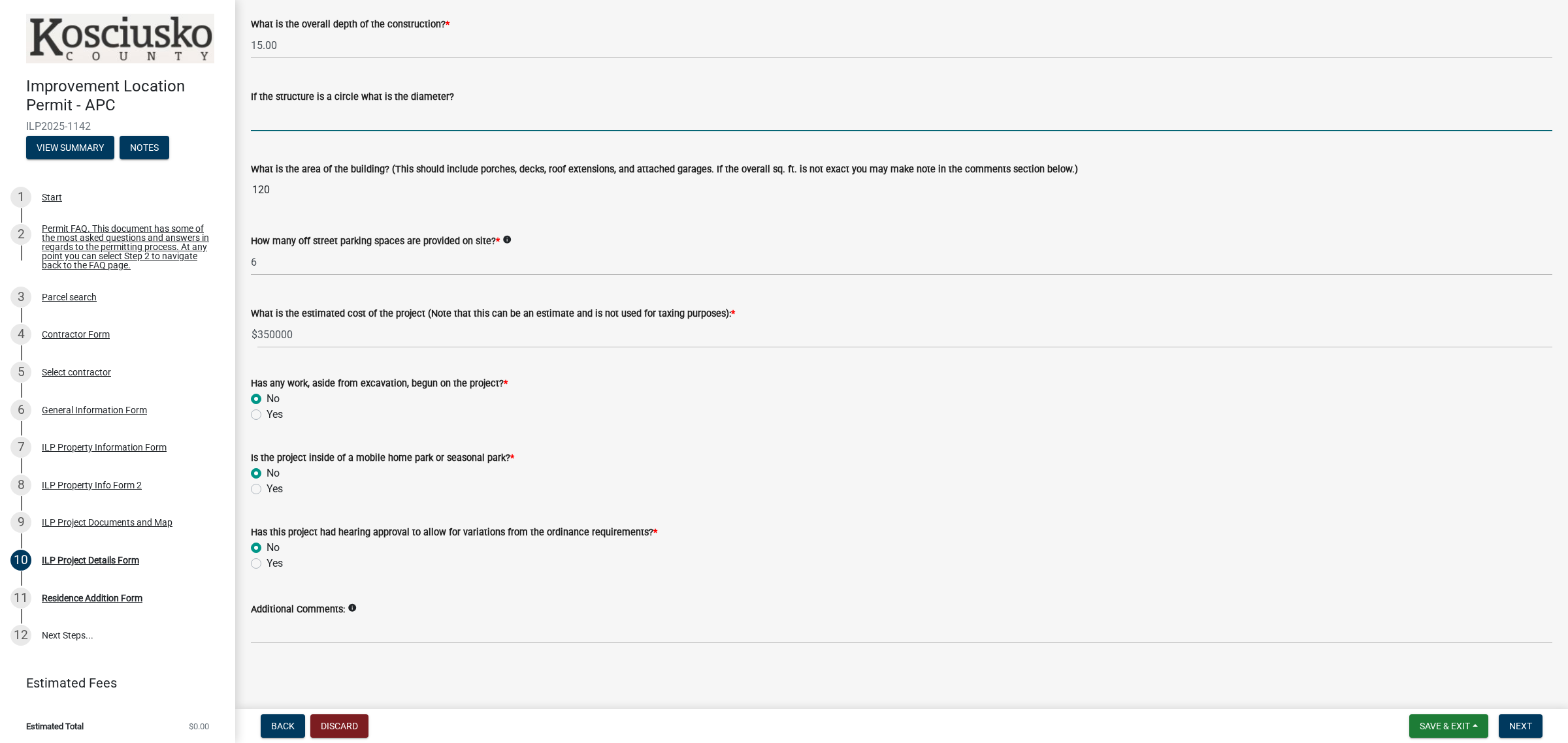
click at [278, 116] on input "text" at bounding box center [901, 118] width 1301 height 27
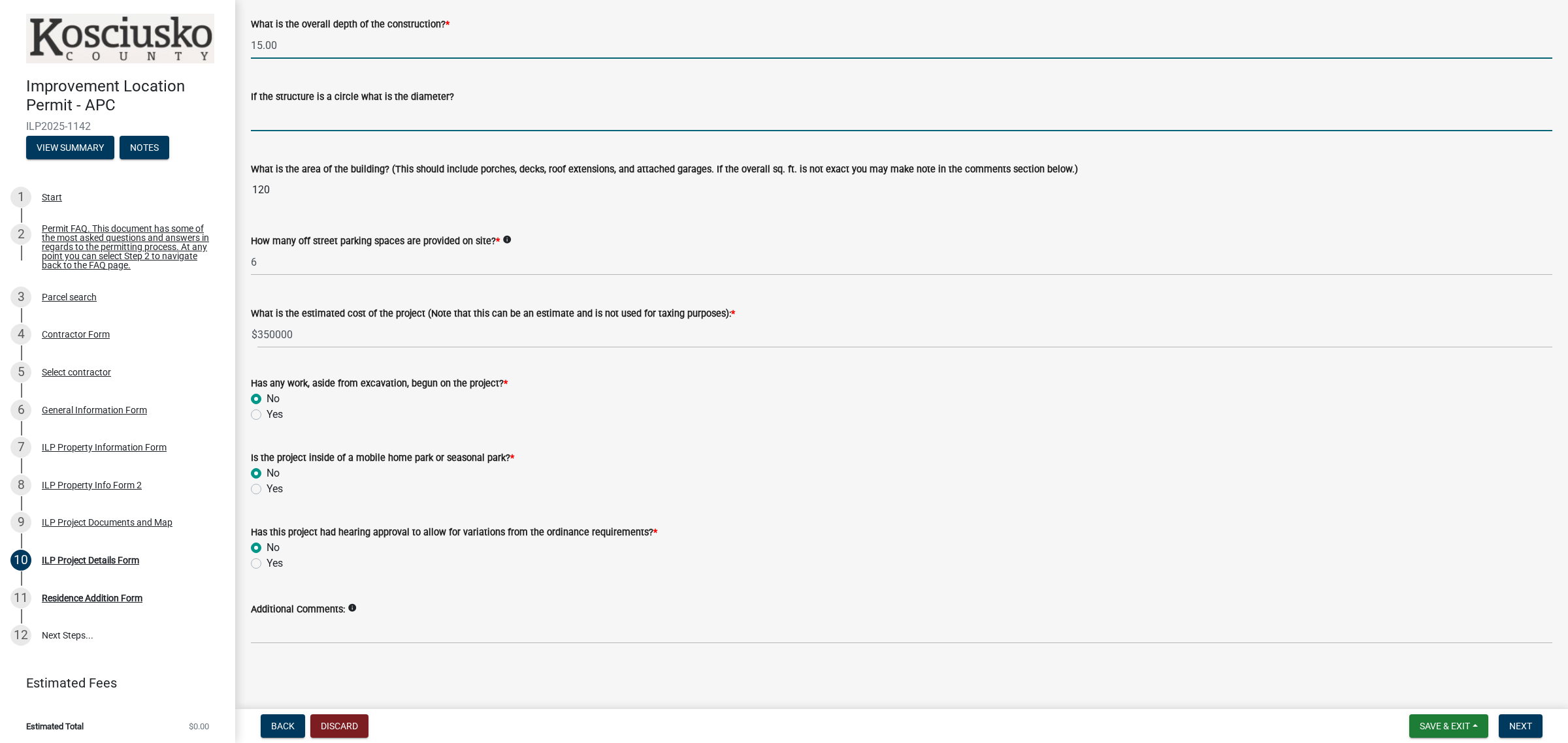
click at [291, 56] on input "15.00" at bounding box center [901, 45] width 1301 height 27
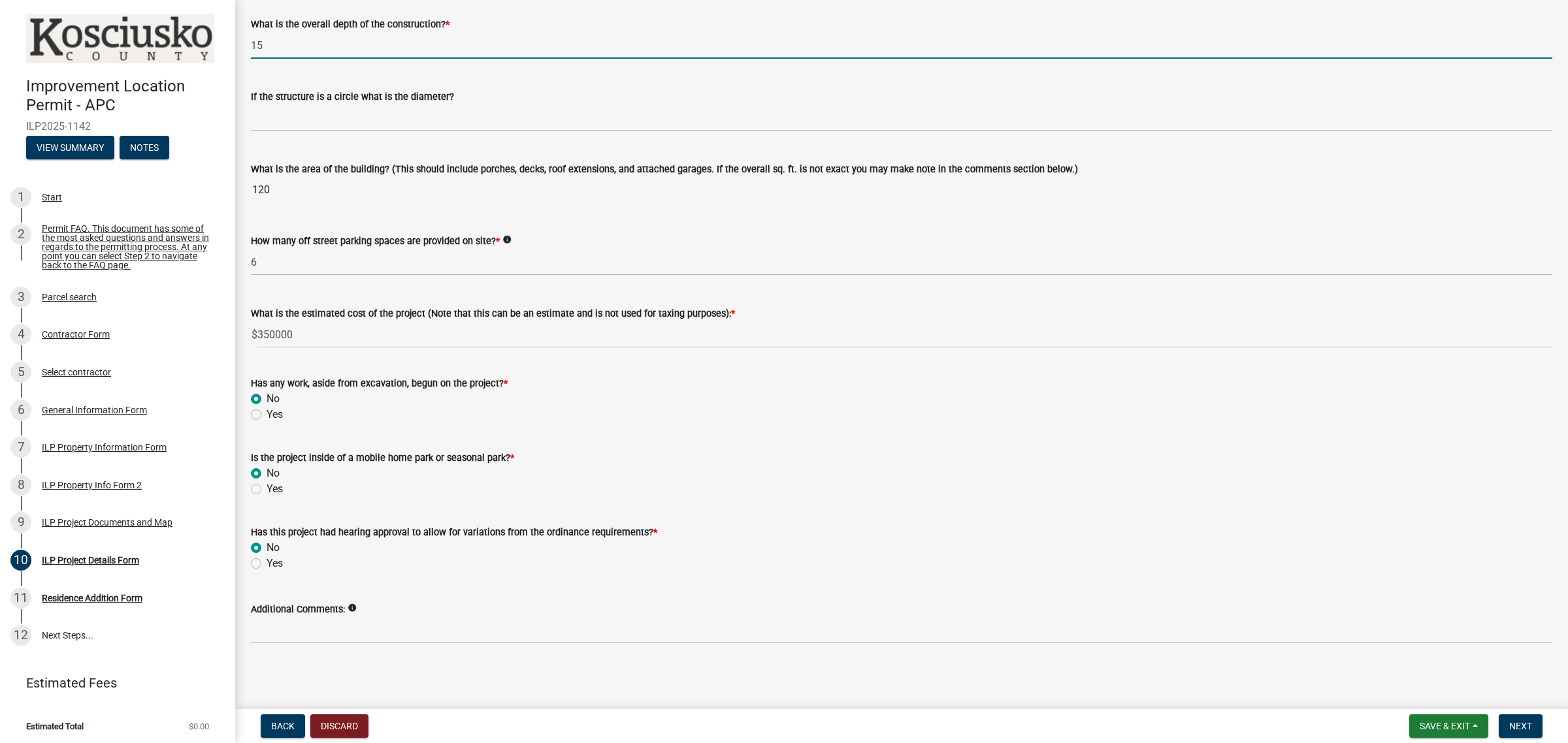
type input "1"
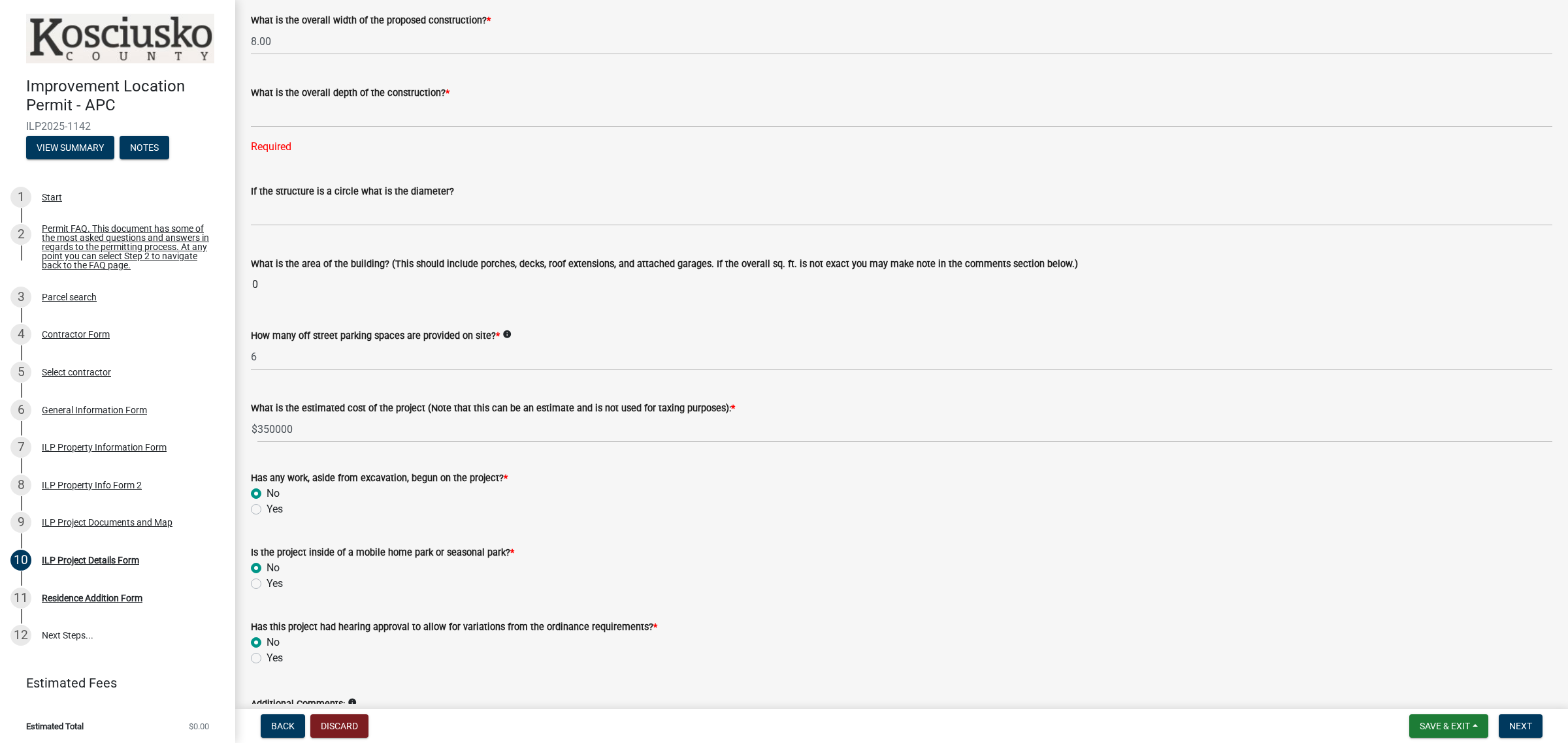
scroll to position [598, 0]
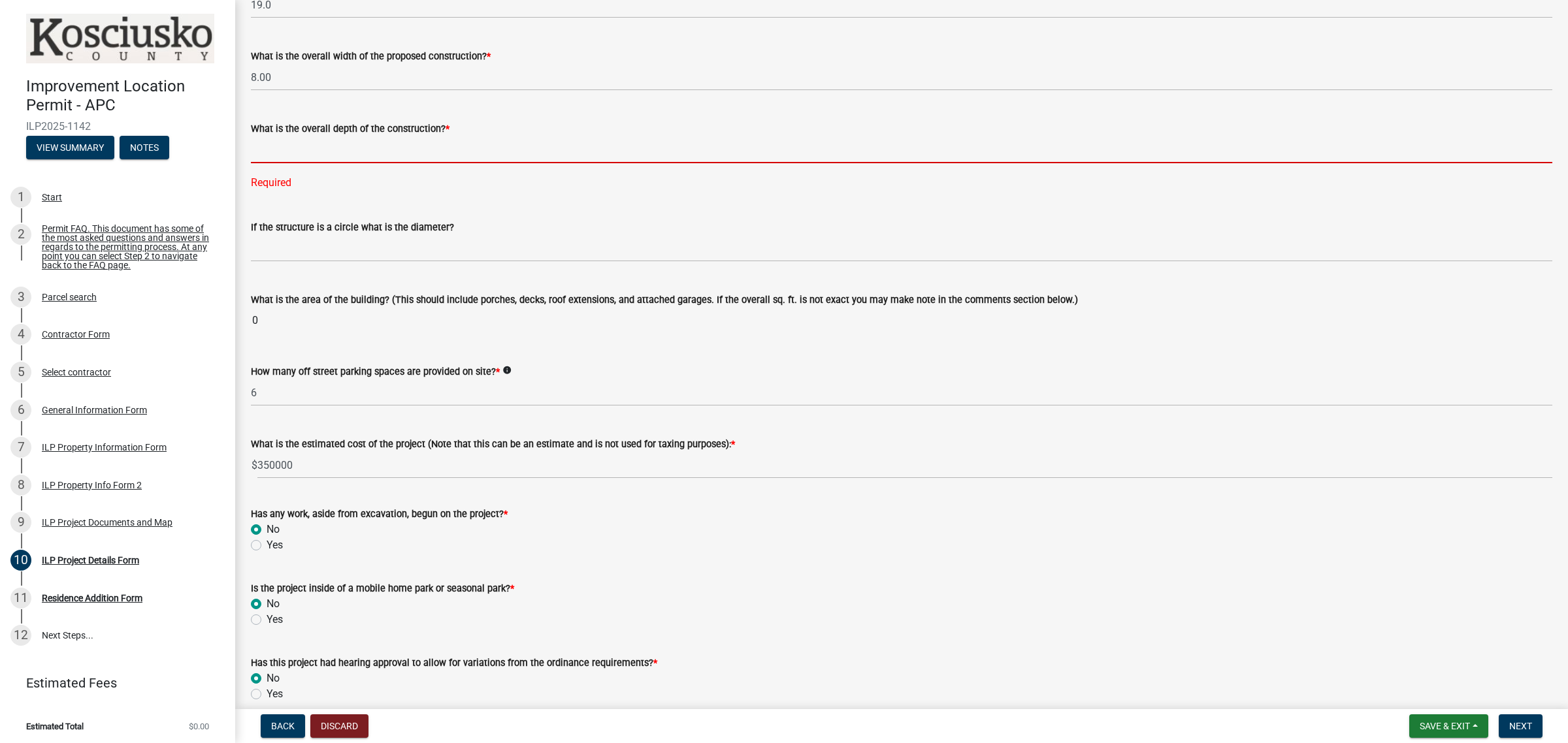
click at [288, 147] on input "text" at bounding box center [901, 150] width 1301 height 27
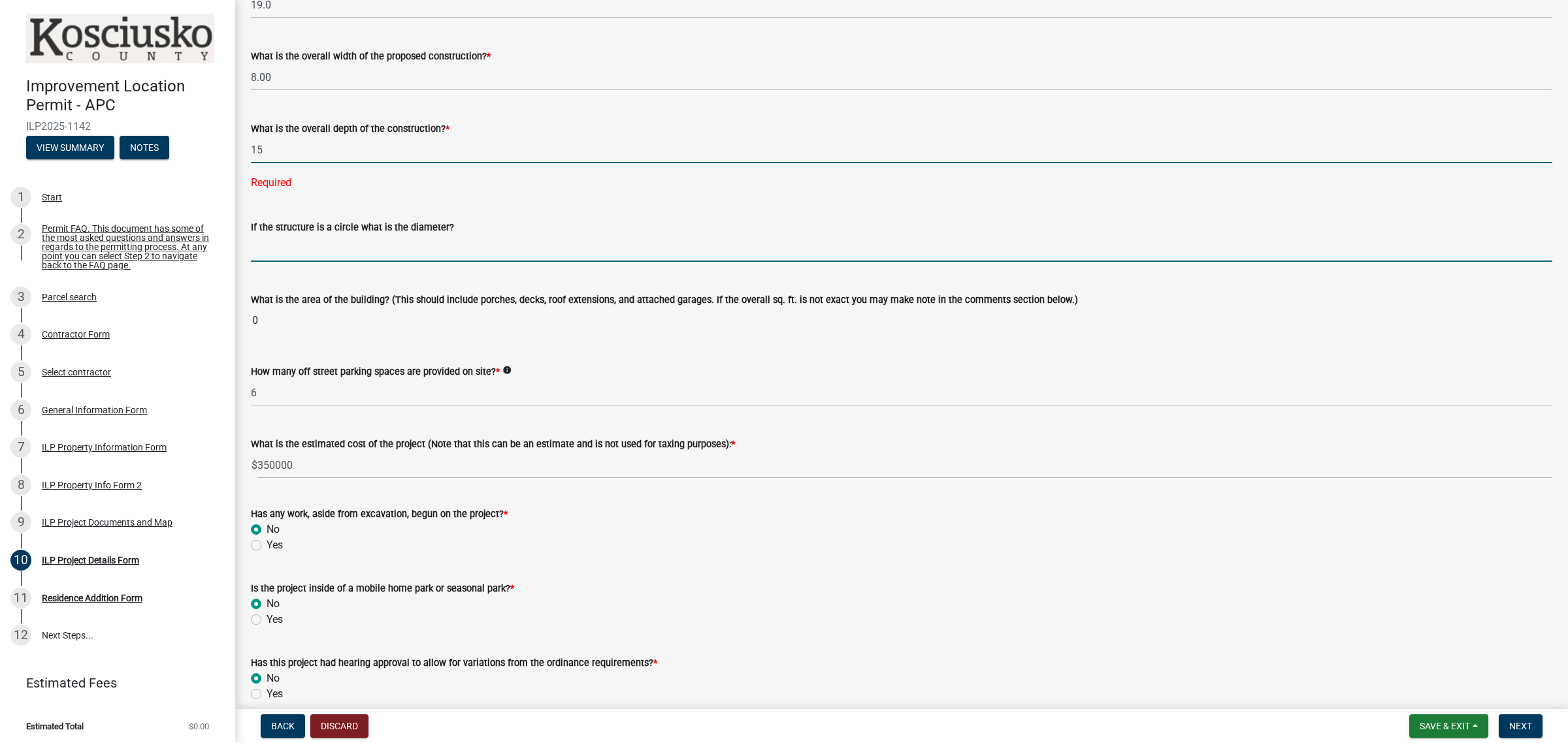
type input "15.00"
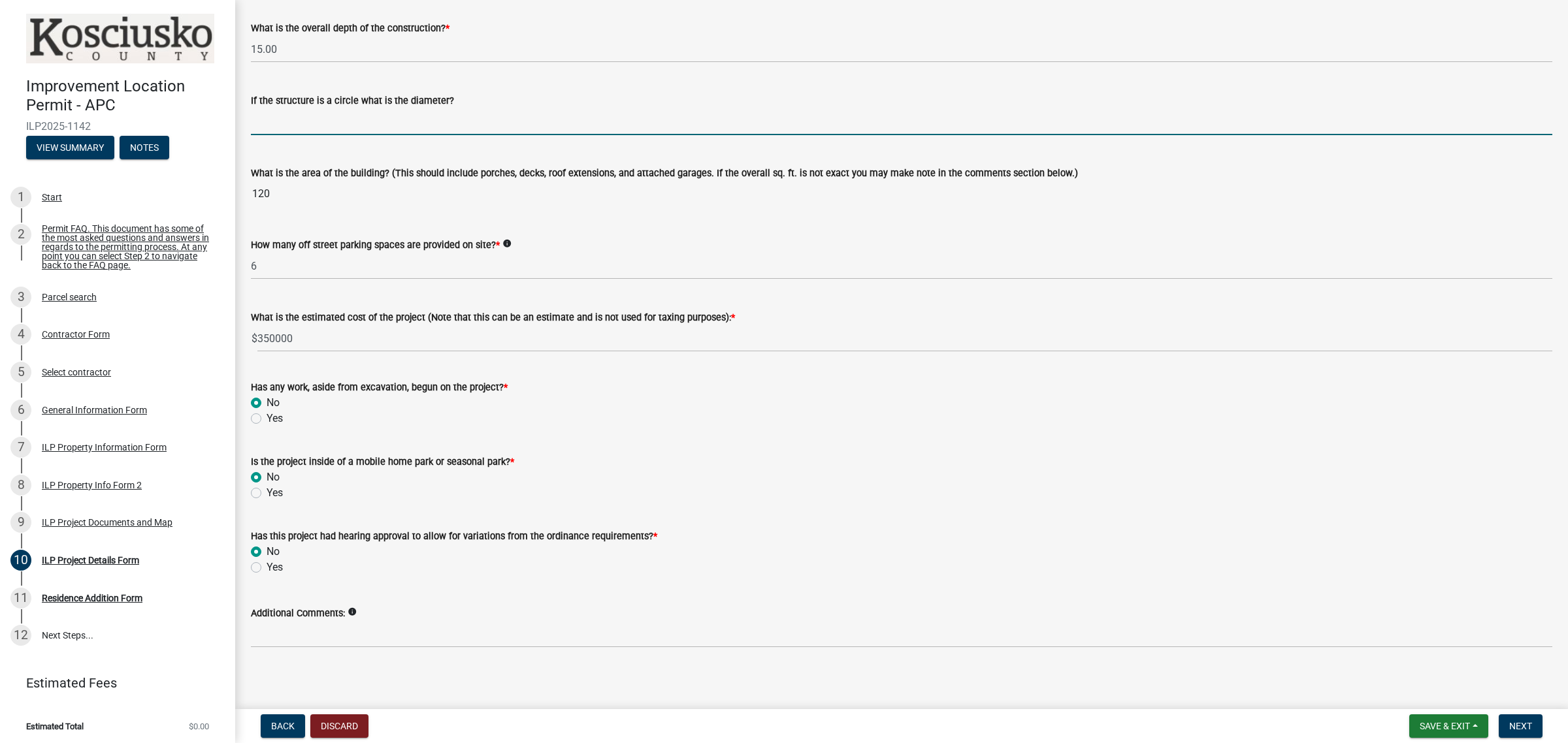
scroll to position [703, 0]
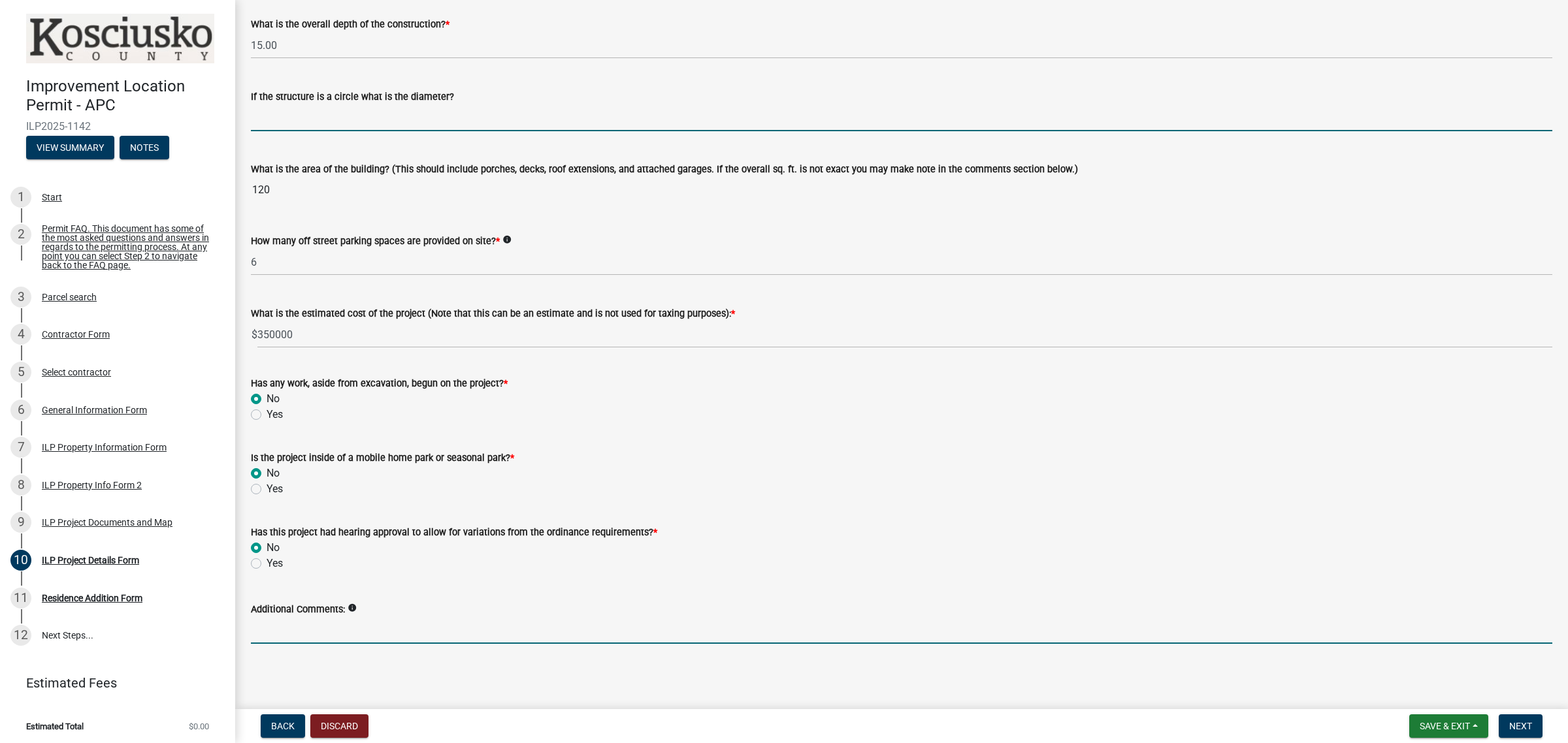
click at [451, 629] on input "Additional Comments:" at bounding box center [901, 631] width 1301 height 27
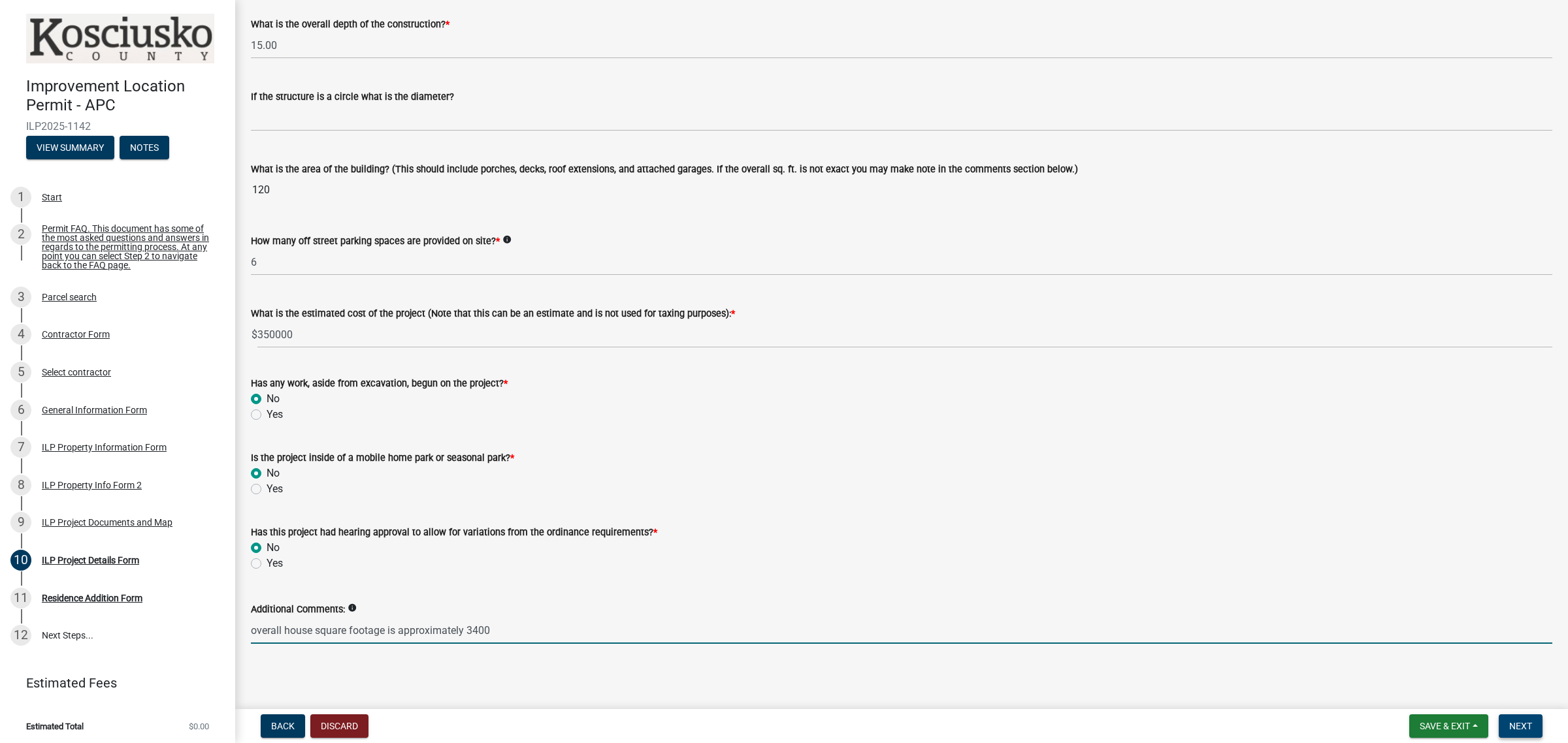
type input "overall house square footage is approximately 3400"
click at [1529, 723] on span "Next" at bounding box center [1520, 727] width 23 height 11
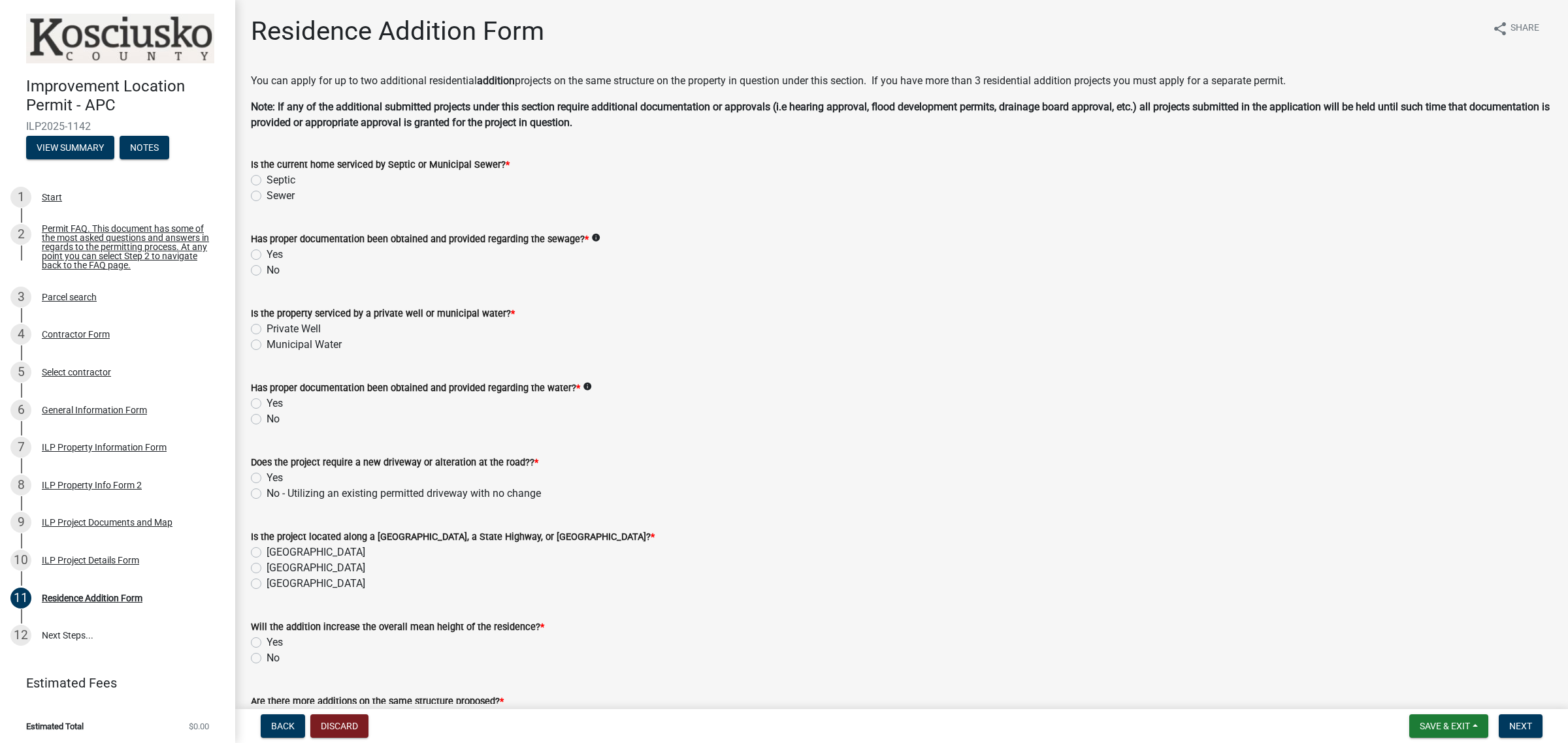
click at [289, 196] on label "Sewer" at bounding box center [280, 196] width 28 height 16
click at [275, 196] on input "Sewer" at bounding box center [270, 192] width 9 height 9
radio input "true"
click at [274, 252] on label "Yes" at bounding box center [274, 254] width 16 height 16
click at [274, 252] on input "Yes" at bounding box center [270, 251] width 9 height 9
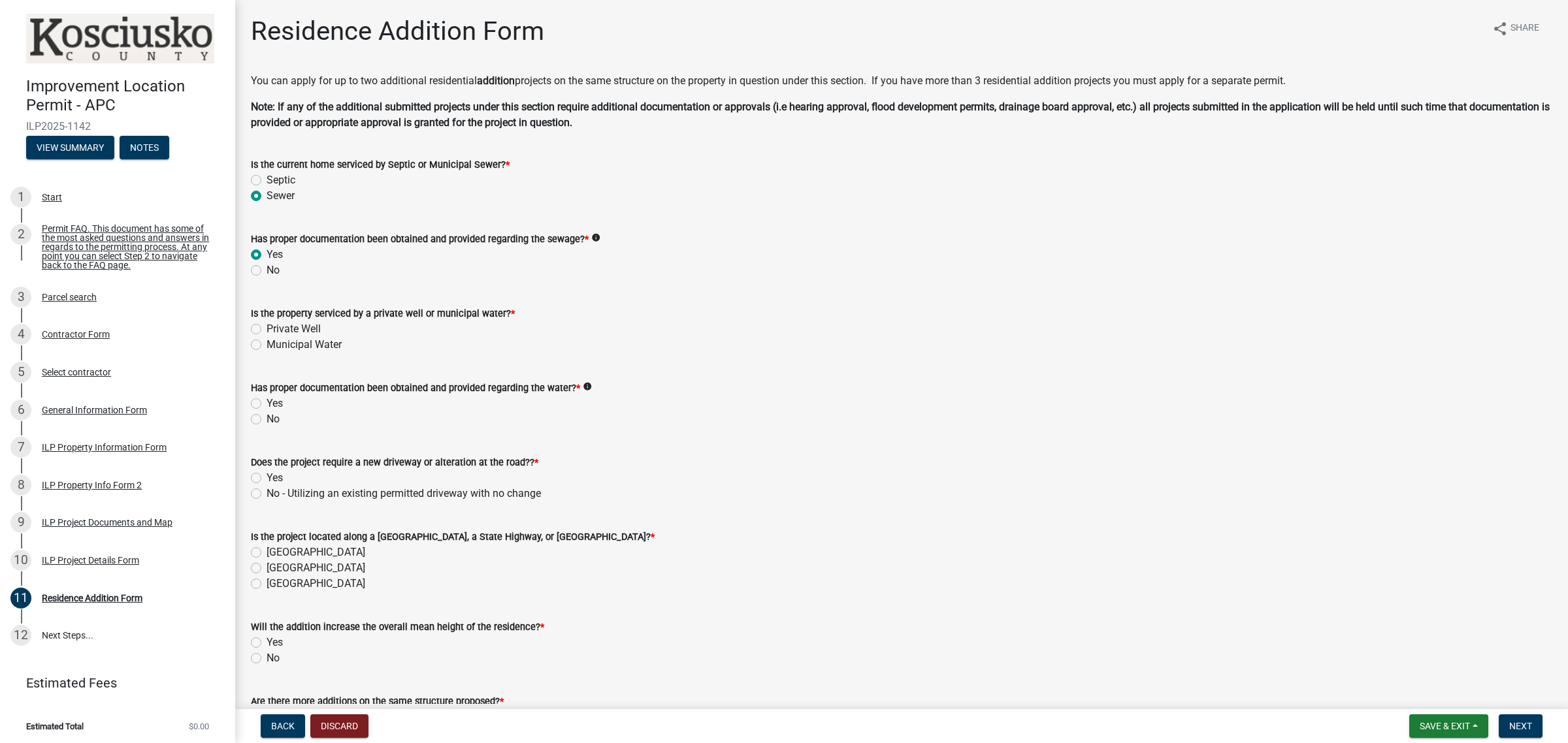
radio input "true"
click at [268, 327] on label "Private Well" at bounding box center [293, 329] width 54 height 16
click at [268, 327] on input "Private Well" at bounding box center [270, 325] width 9 height 9
radio input "true"
click at [275, 398] on label "Yes" at bounding box center [274, 404] width 16 height 16
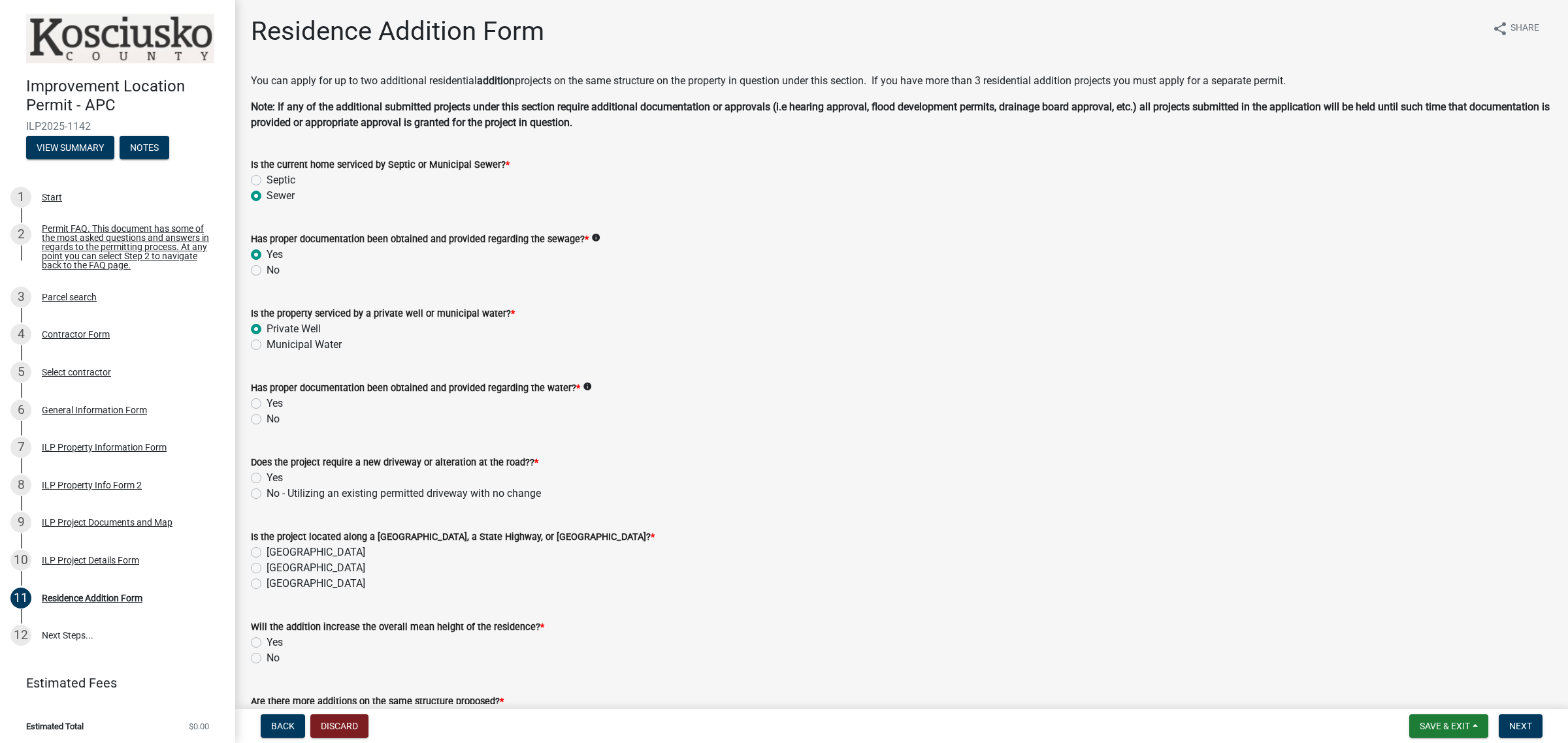
click at [275, 398] on input "Yes" at bounding box center [270, 400] width 9 height 9
radio input "true"
click at [270, 489] on label "No - Utilizing an existing permitted driveway with no change" at bounding box center [403, 494] width 274 height 16
click at [270, 489] on input "No - Utilizing an existing permitted driveway with no change" at bounding box center [270, 490] width 9 height 9
radio input "true"
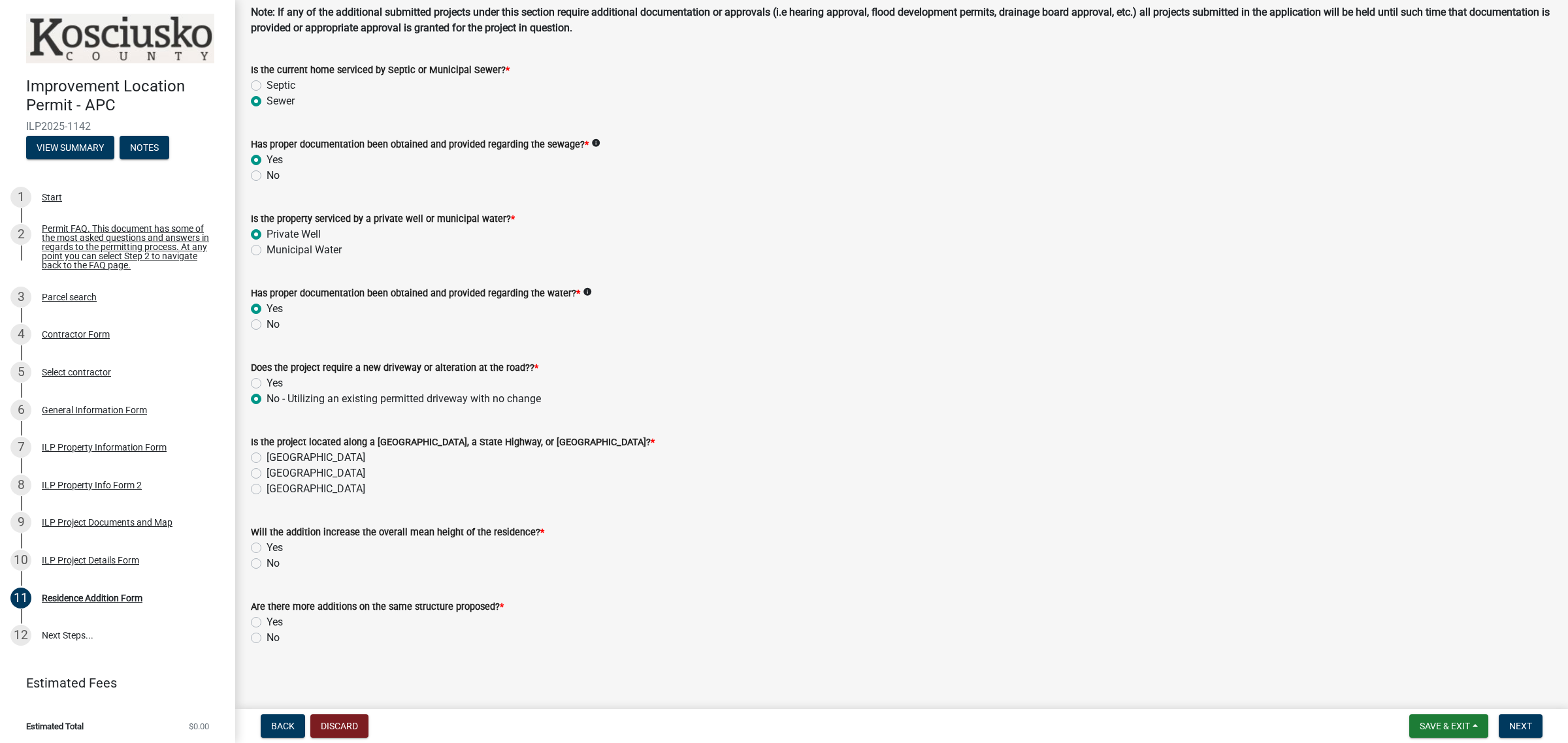
scroll to position [98, 0]
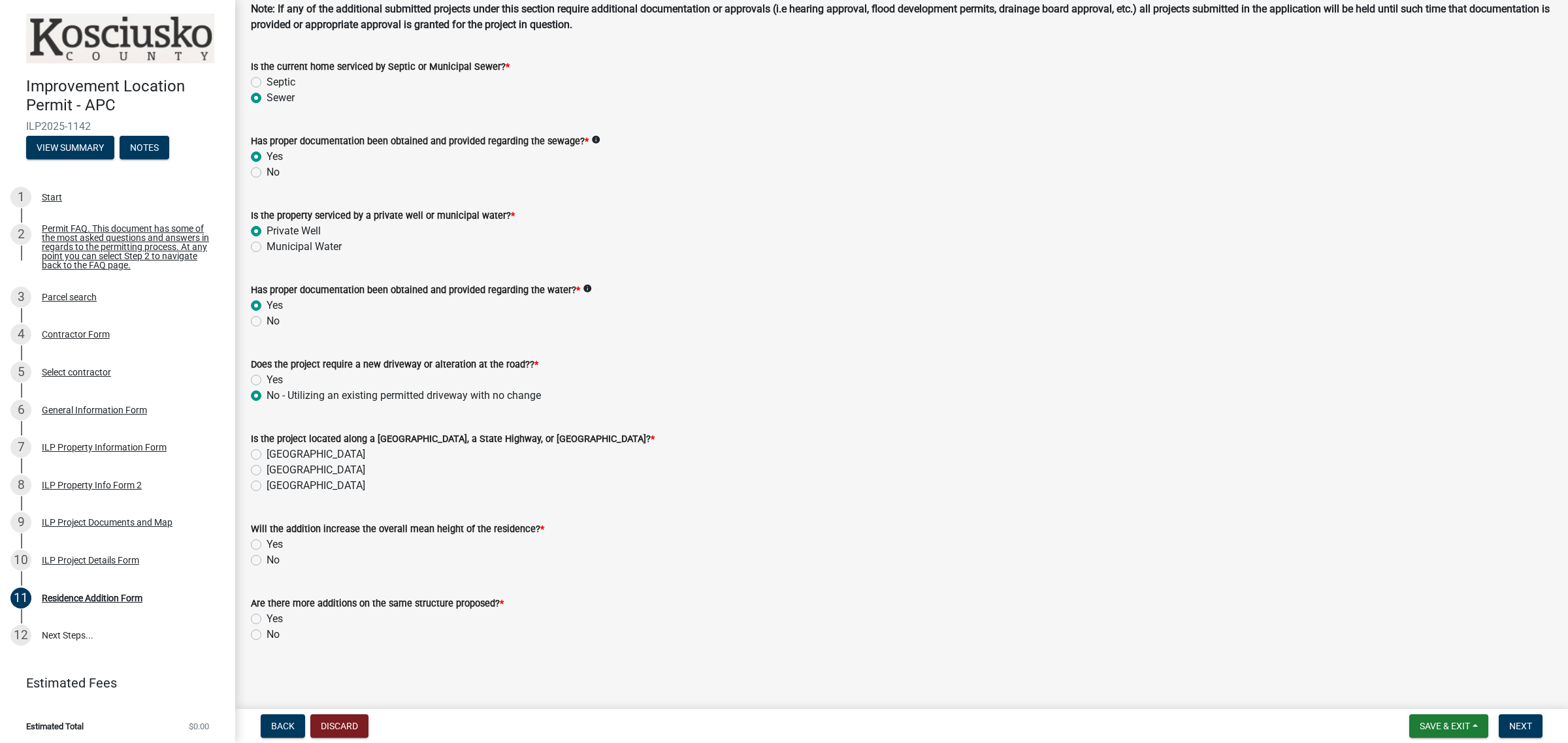
click at [317, 457] on label "[GEOGRAPHIC_DATA]" at bounding box center [316, 454] width 99 height 16
click at [275, 455] on input "[GEOGRAPHIC_DATA]" at bounding box center [270, 450] width 9 height 9
radio input "true"
click at [271, 563] on label "No" at bounding box center [273, 560] width 13 height 16
click at [271, 561] on input "No" at bounding box center [270, 556] width 9 height 9
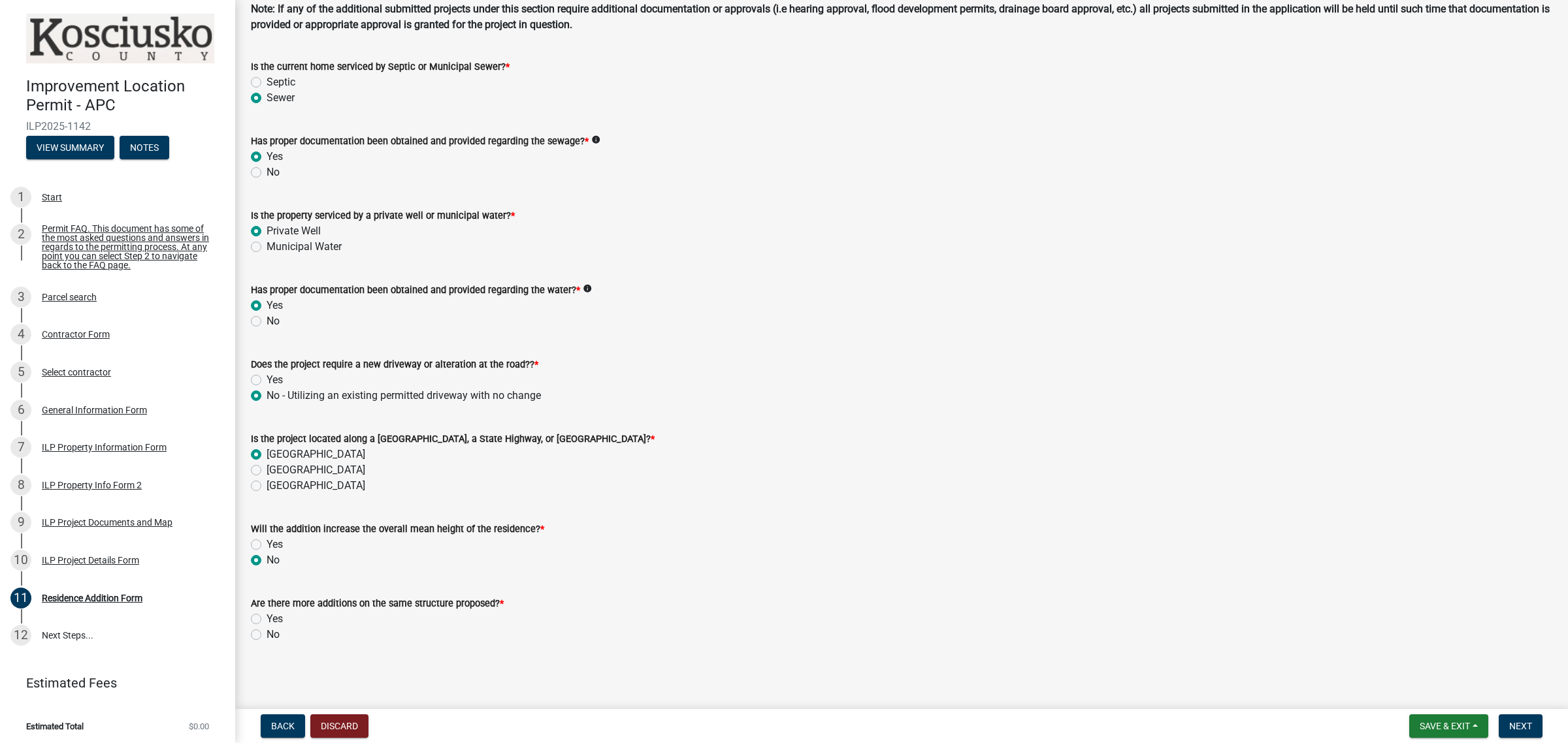
radio input "true"
click at [266, 632] on label "No" at bounding box center [273, 635] width 13 height 16
click at [266, 632] on input "No" at bounding box center [270, 631] width 9 height 9
radio input "true"
click at [1517, 723] on span "Next" at bounding box center [1520, 727] width 23 height 11
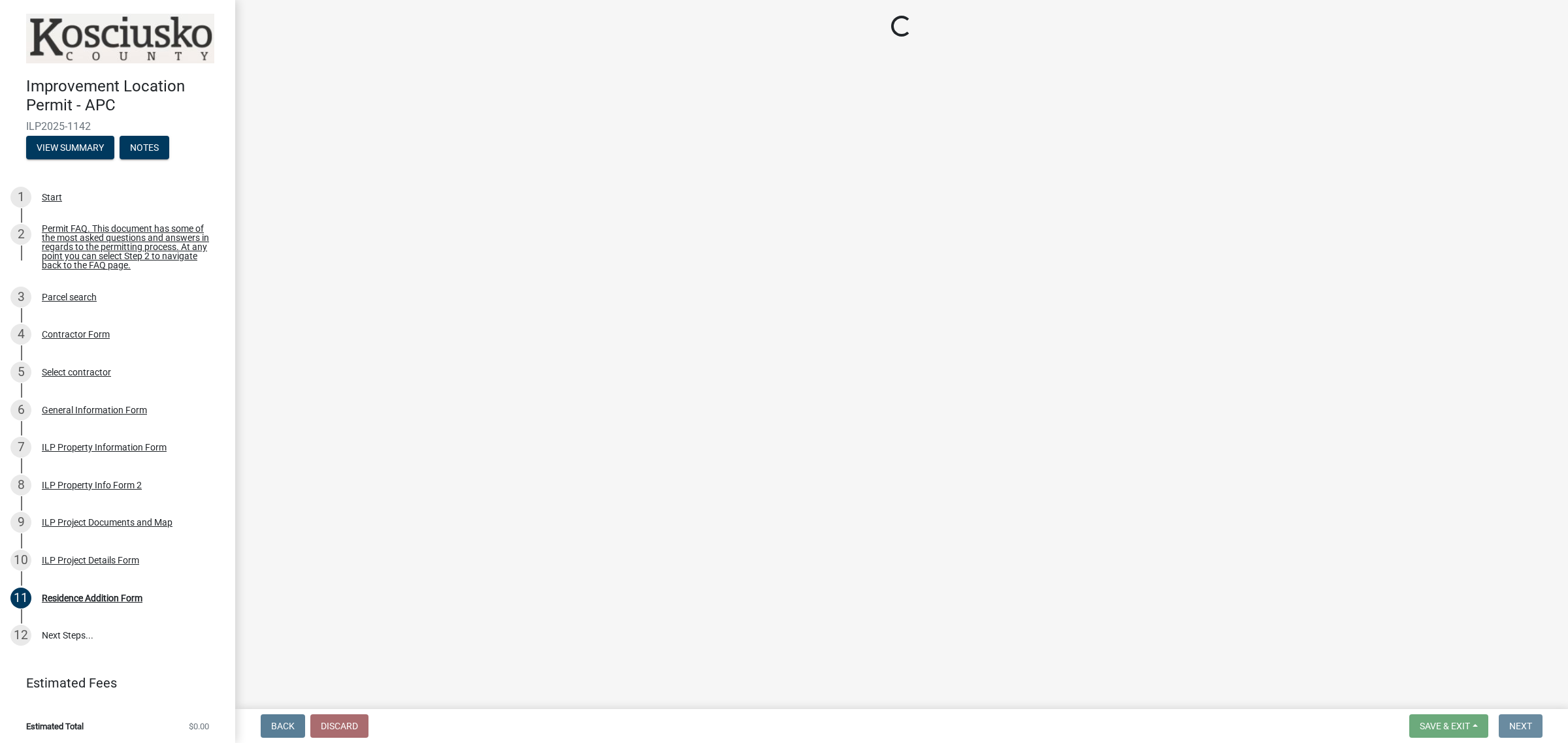
scroll to position [0, 0]
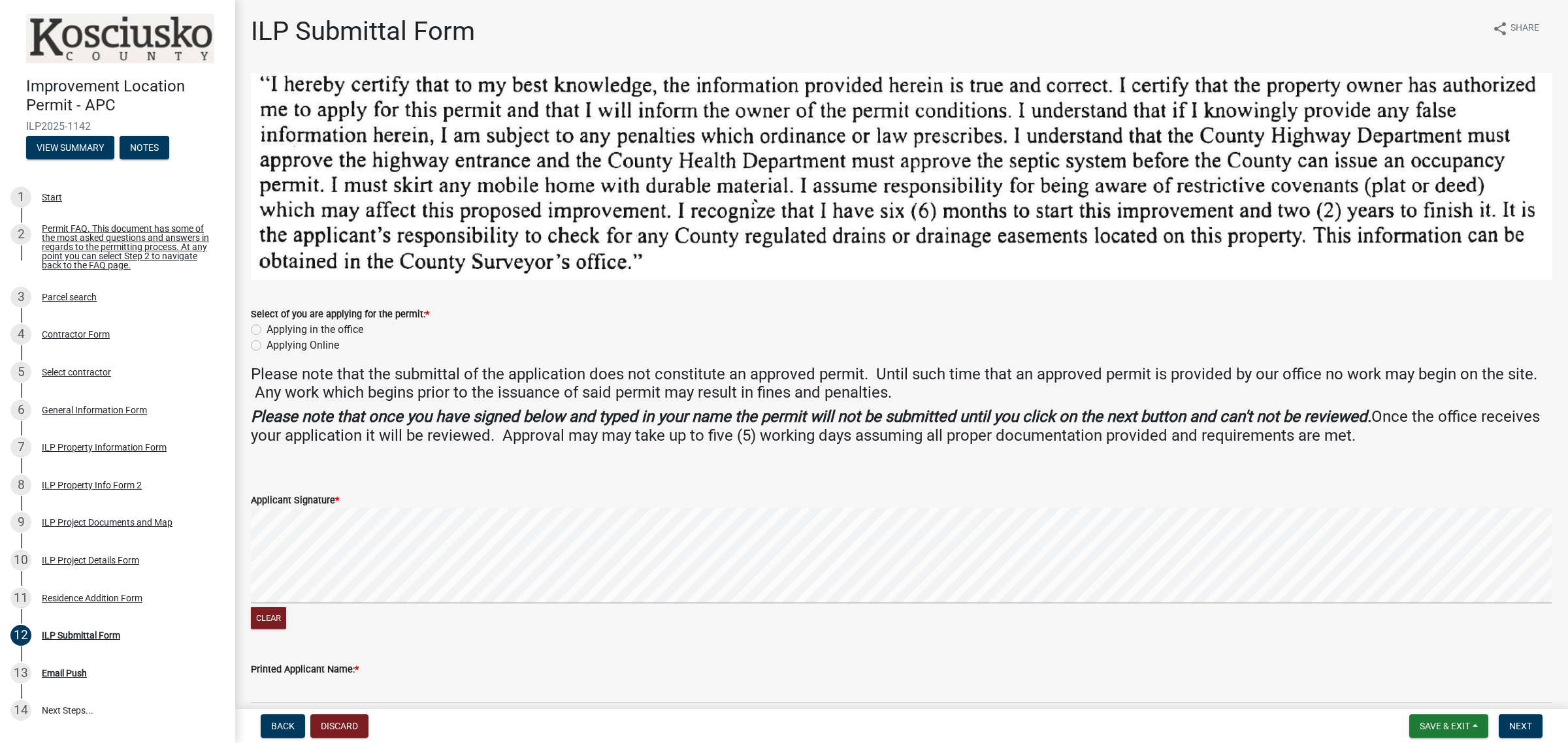
click at [309, 343] on label "Applying Online" at bounding box center [303, 345] width 72 height 16
click at [275, 343] on input "Applying Online" at bounding box center [270, 341] width 9 height 9
radio input "true"
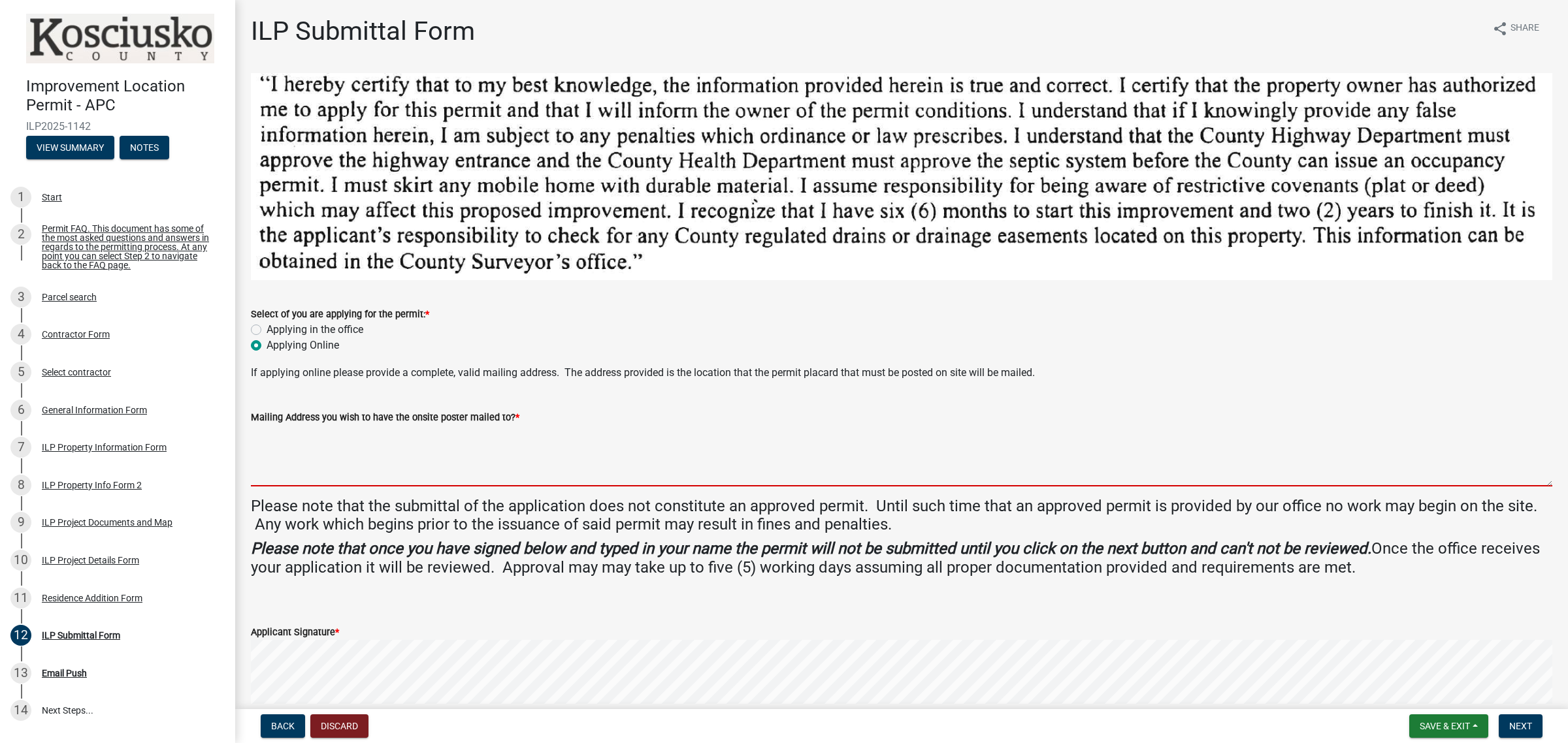
click at [419, 448] on textarea "Mailing Address you wish to have the onsite poster mailed to? *" at bounding box center [901, 456] width 1301 height 61
type textarea "[STREET_ADDRESS][PERSON_NAME][US_STATE]"
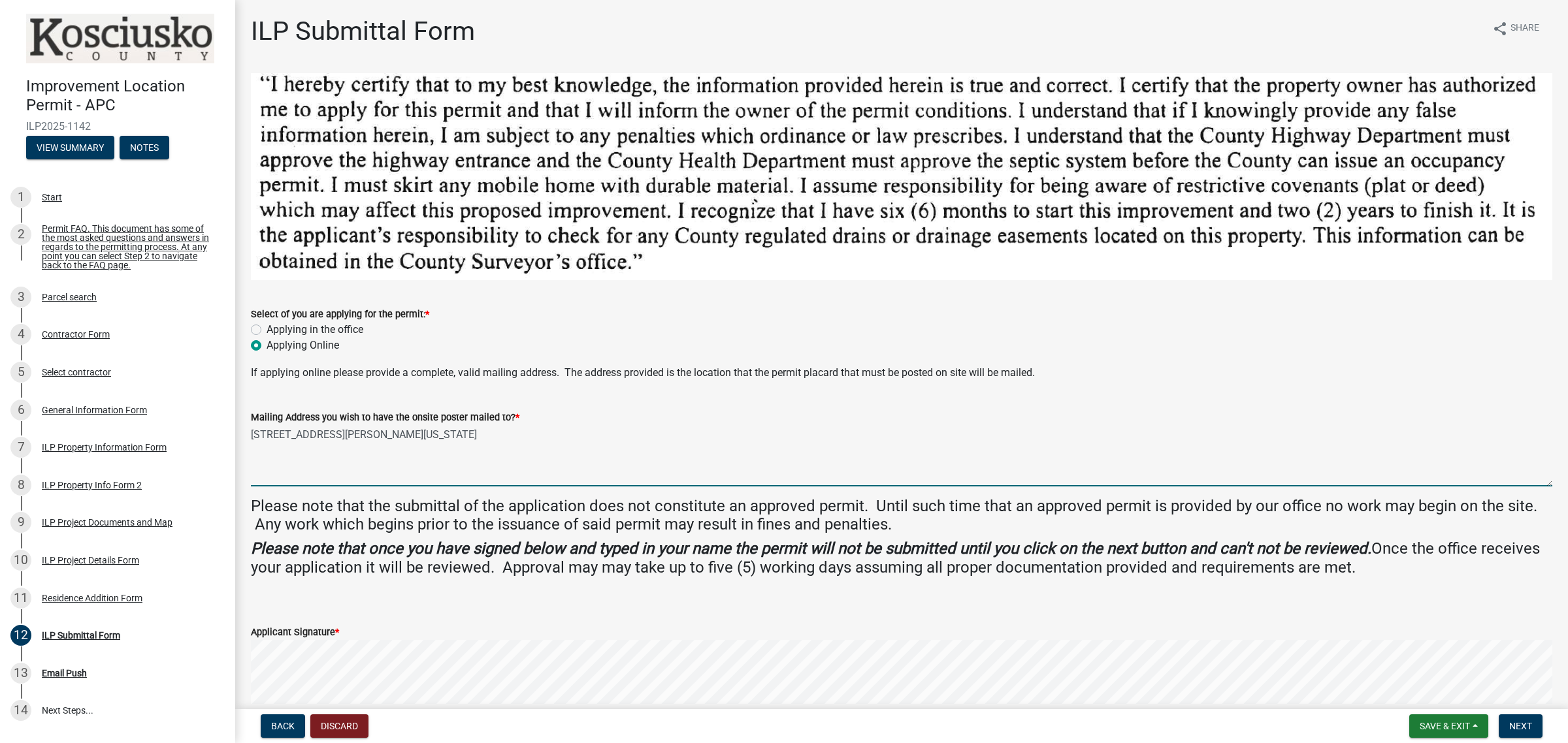
type input "[PERSON_NAME]"
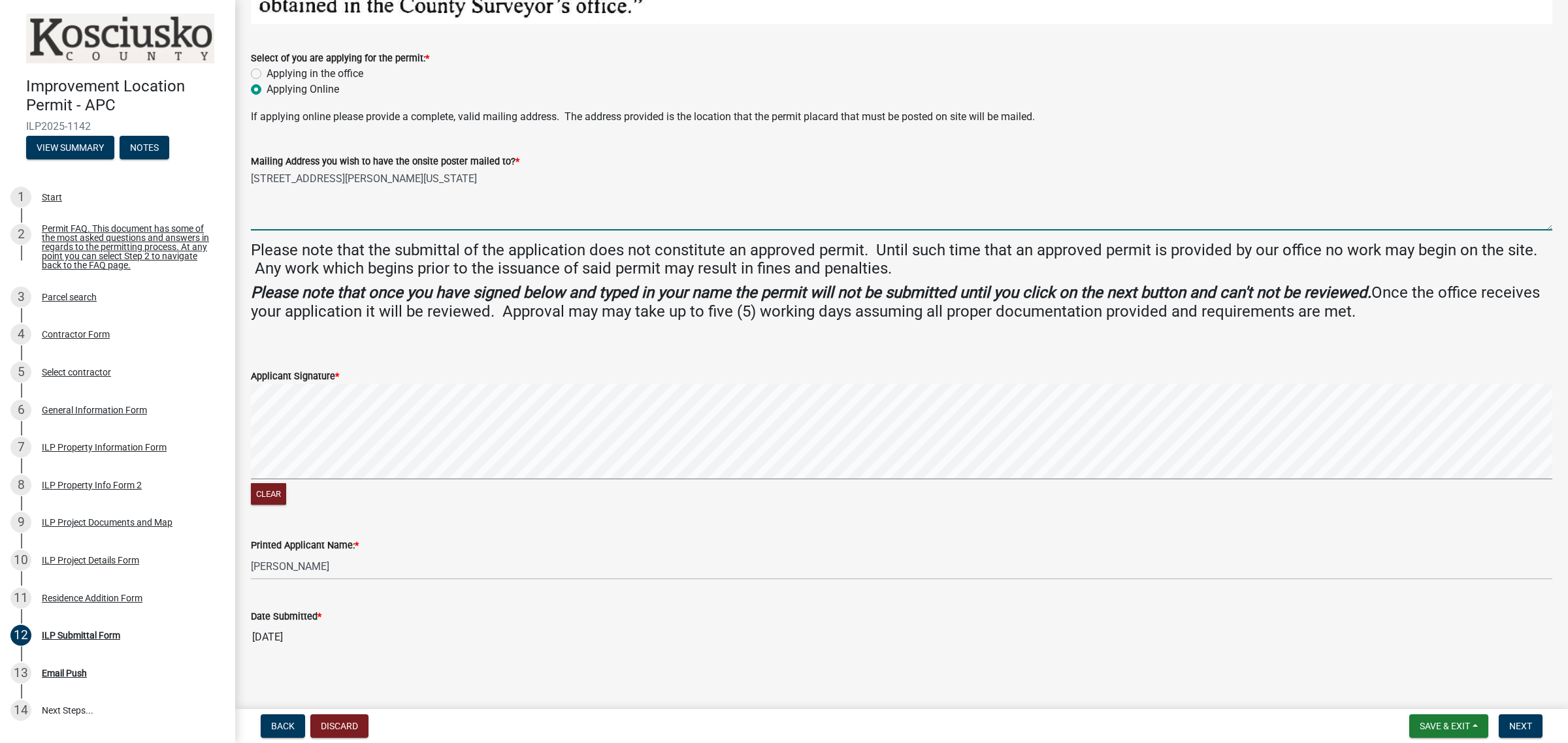
scroll to position [262, 0]
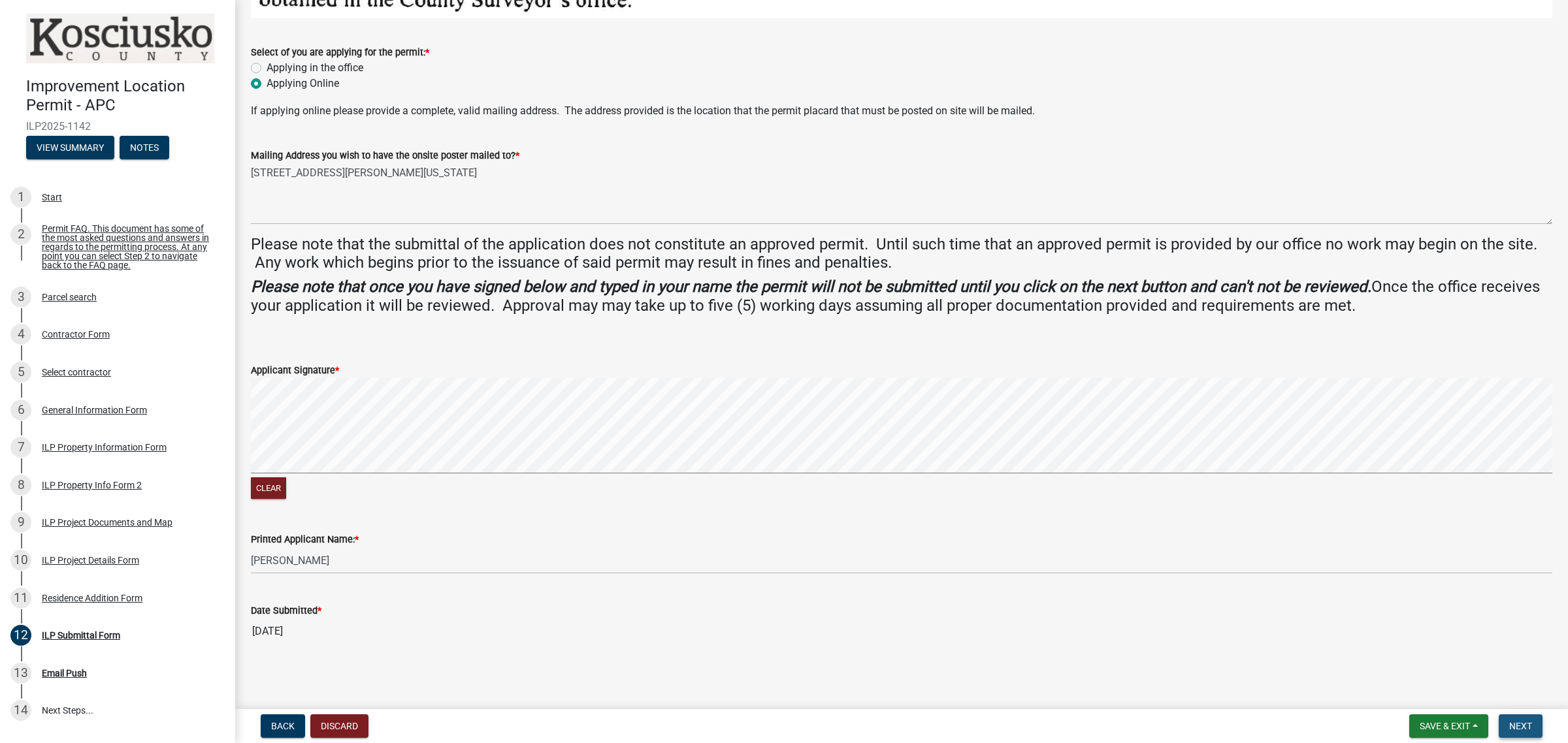
click at [1523, 728] on span "Next" at bounding box center [1520, 727] width 23 height 11
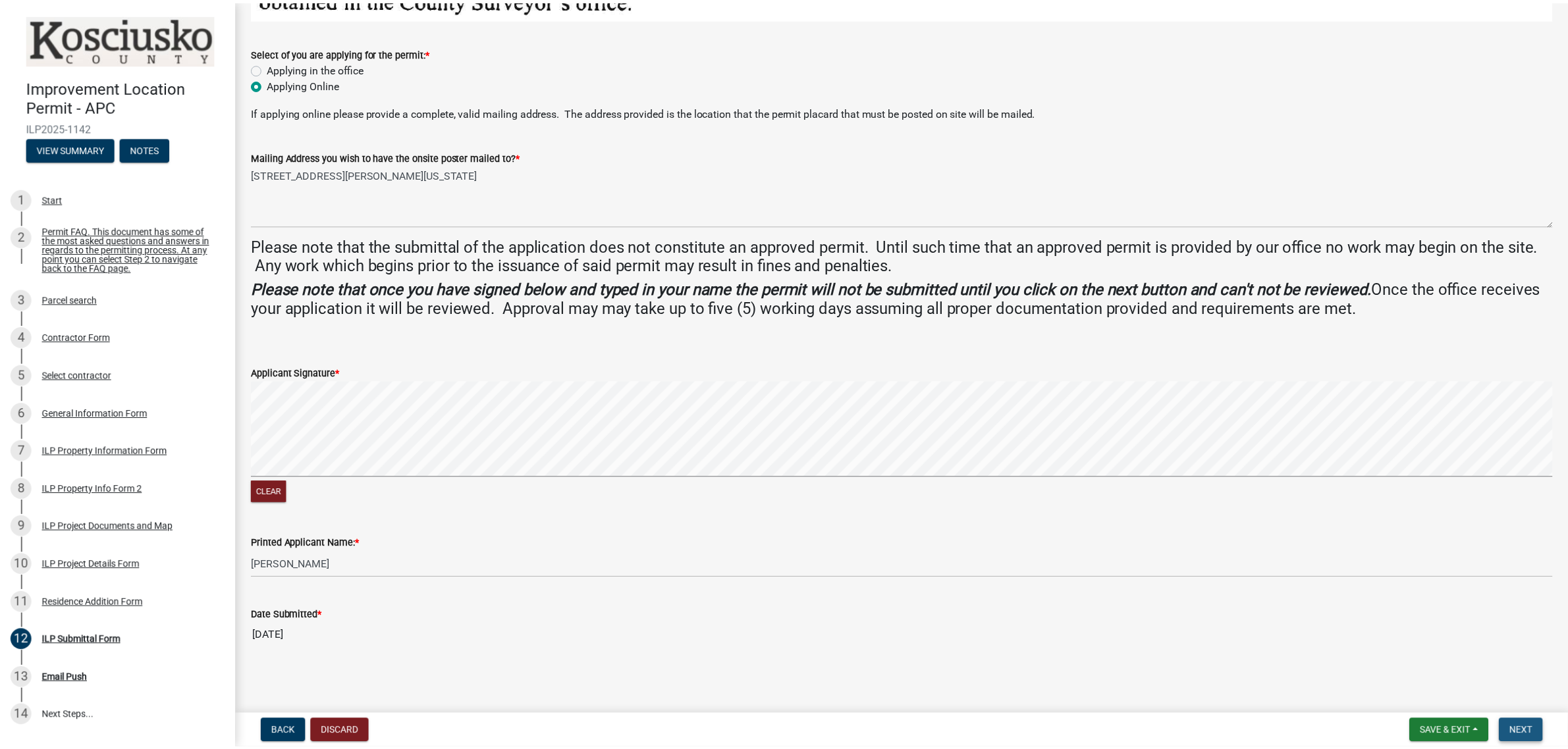
scroll to position [0, 0]
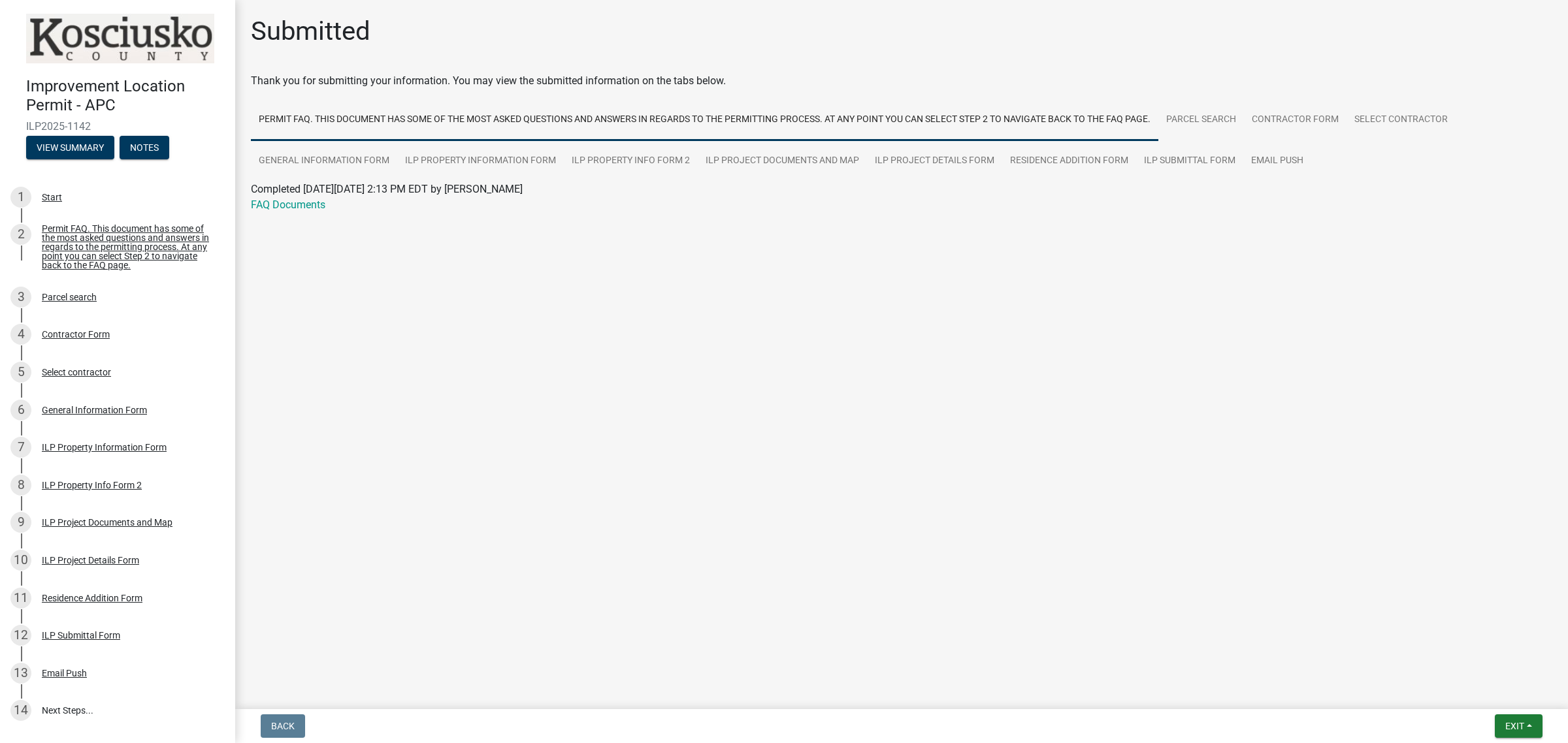
click at [108, 25] on img at bounding box center [120, 38] width 188 height 49
click at [109, 40] on img at bounding box center [120, 38] width 188 height 49
click at [70, 145] on button "View Summary" at bounding box center [70, 148] width 88 height 24
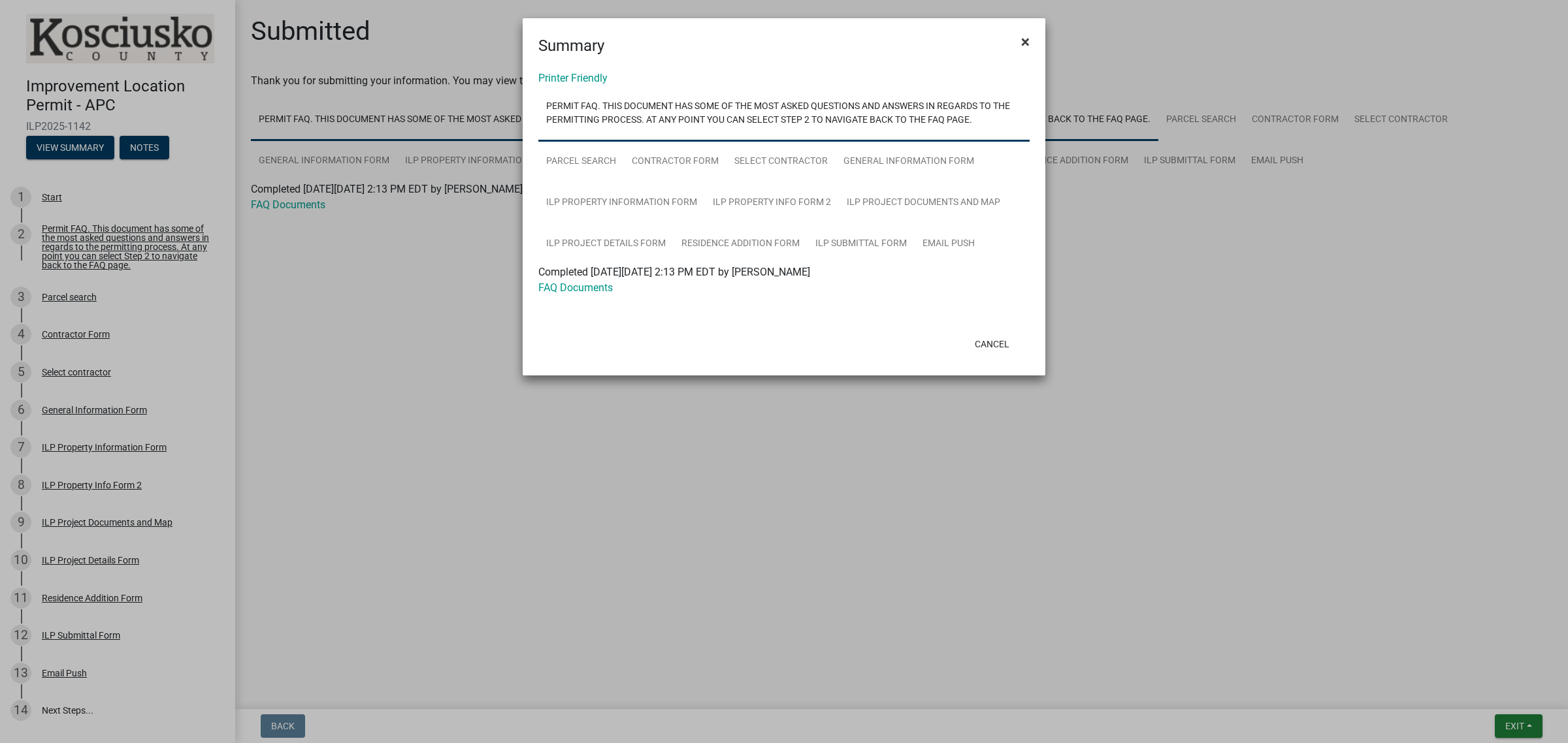
click at [1021, 37] on span "×" at bounding box center [1025, 42] width 9 height 18
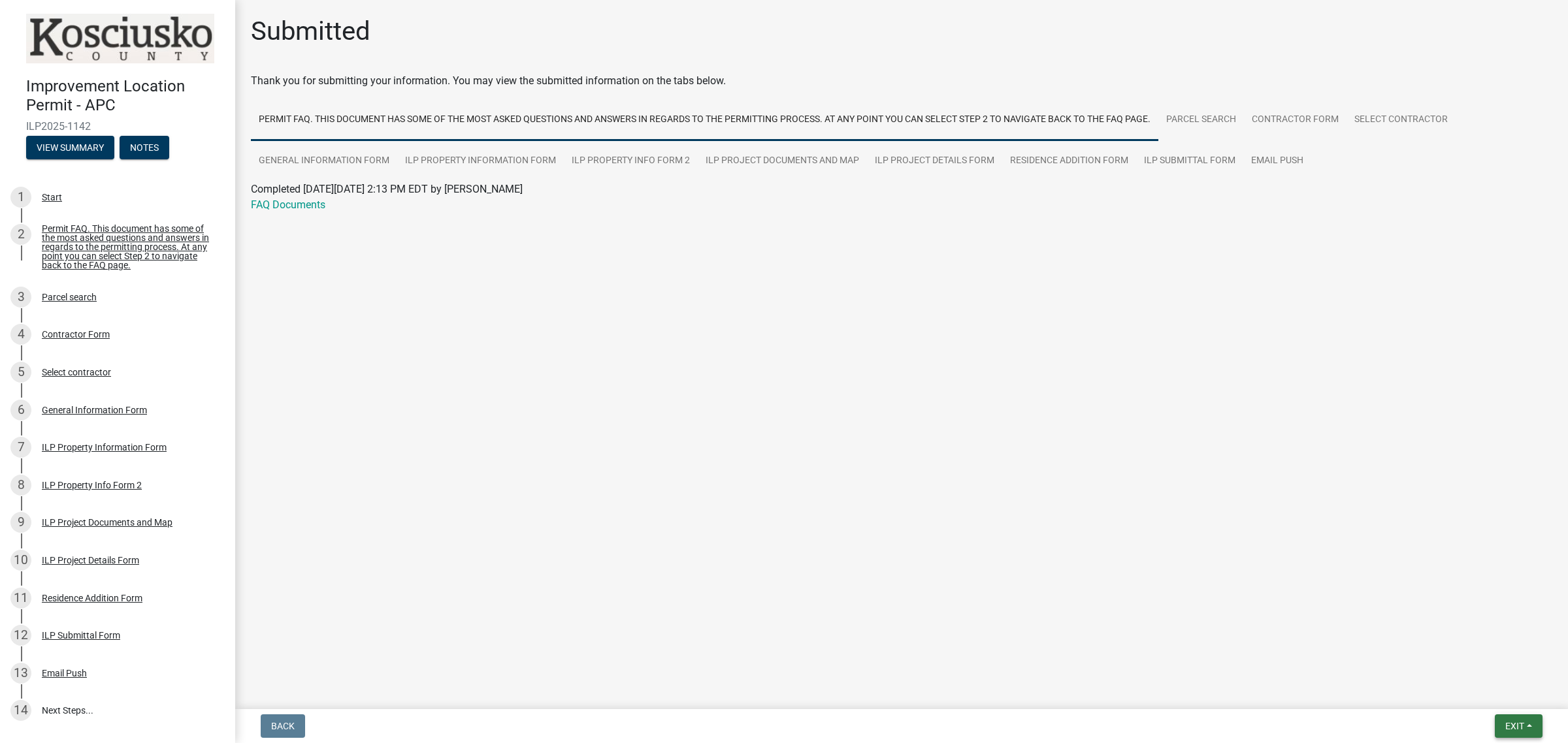
click at [1509, 727] on span "Exit" at bounding box center [1514, 727] width 19 height 11
click at [1501, 694] on button "Save & Exit" at bounding box center [1490, 693] width 105 height 32
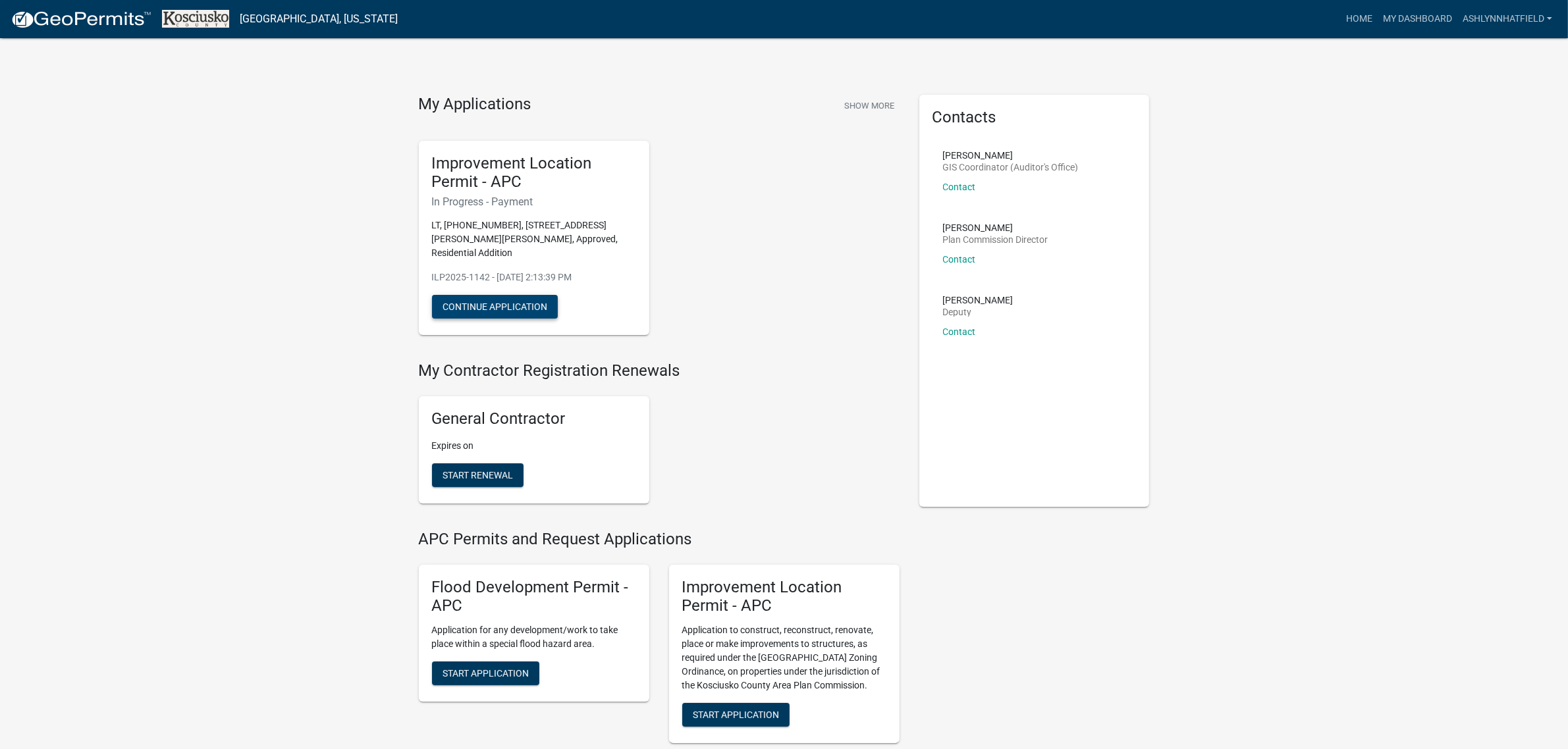
click at [491, 308] on button "Continue Application" at bounding box center [495, 307] width 126 height 24
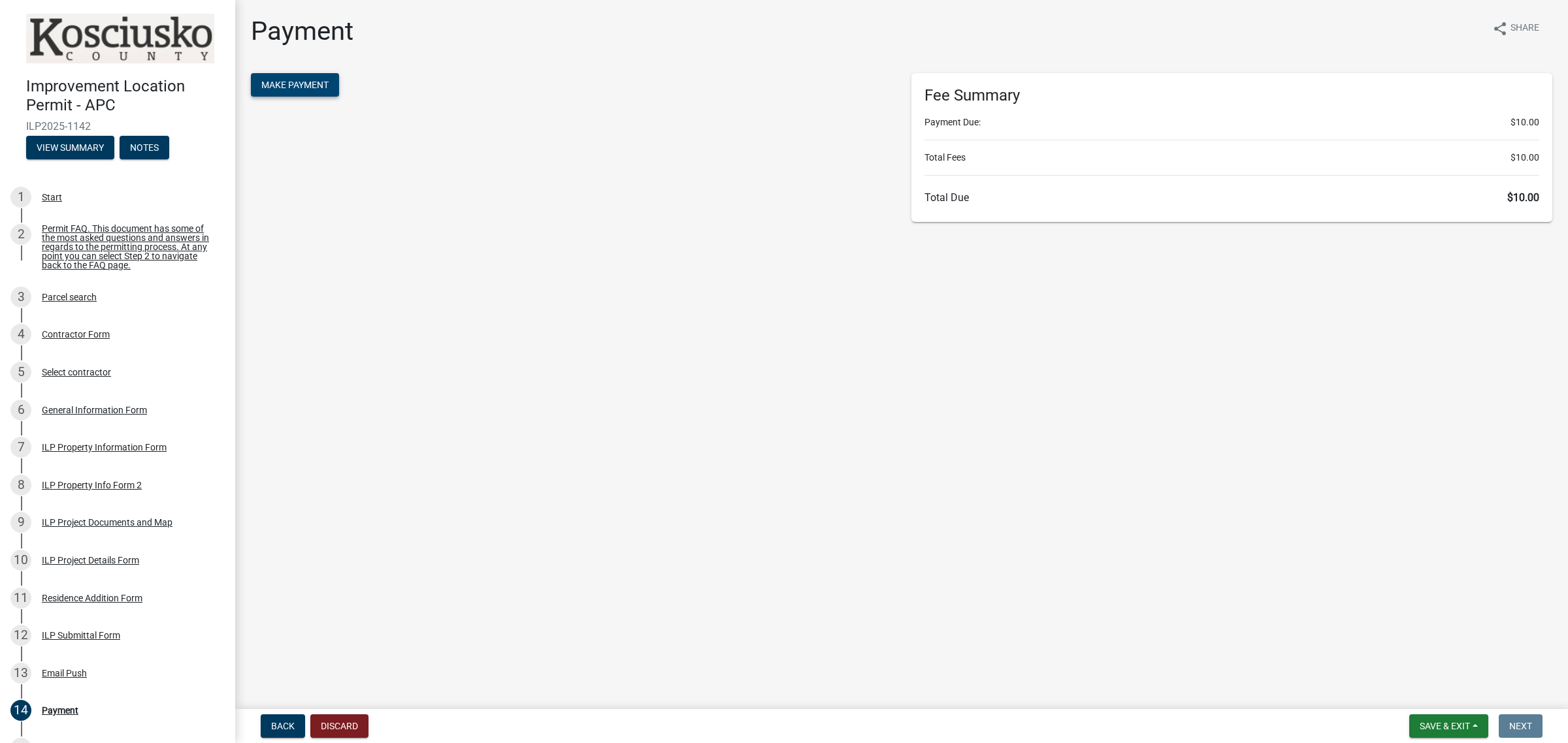
click at [322, 83] on span "Make Payment" at bounding box center [295, 85] width 67 height 11
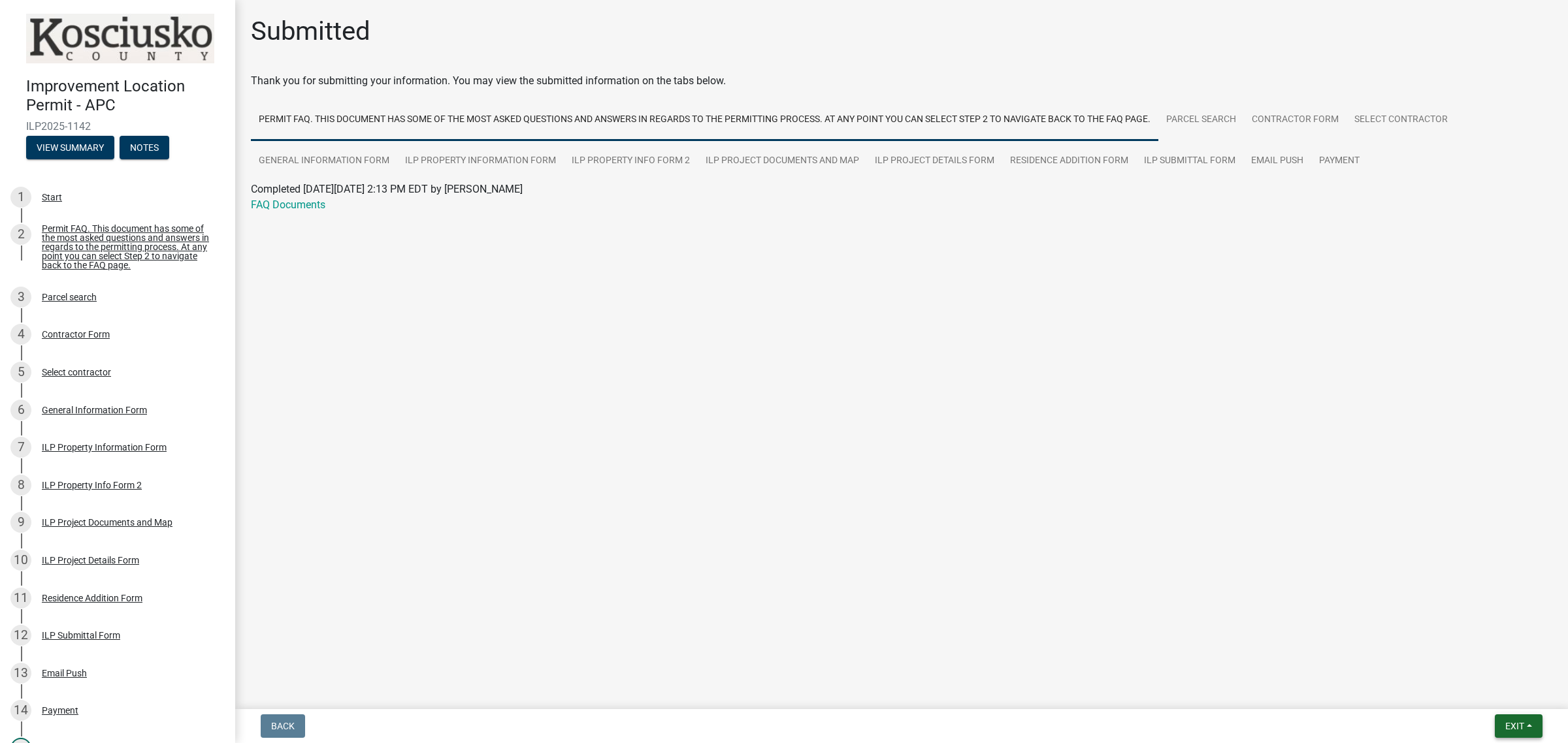
click at [1505, 722] on span "Exit" at bounding box center [1514, 727] width 19 height 11
click at [1494, 696] on button "Save & Exit" at bounding box center [1490, 693] width 105 height 32
